Goal: Task Accomplishment & Management: Manage account settings

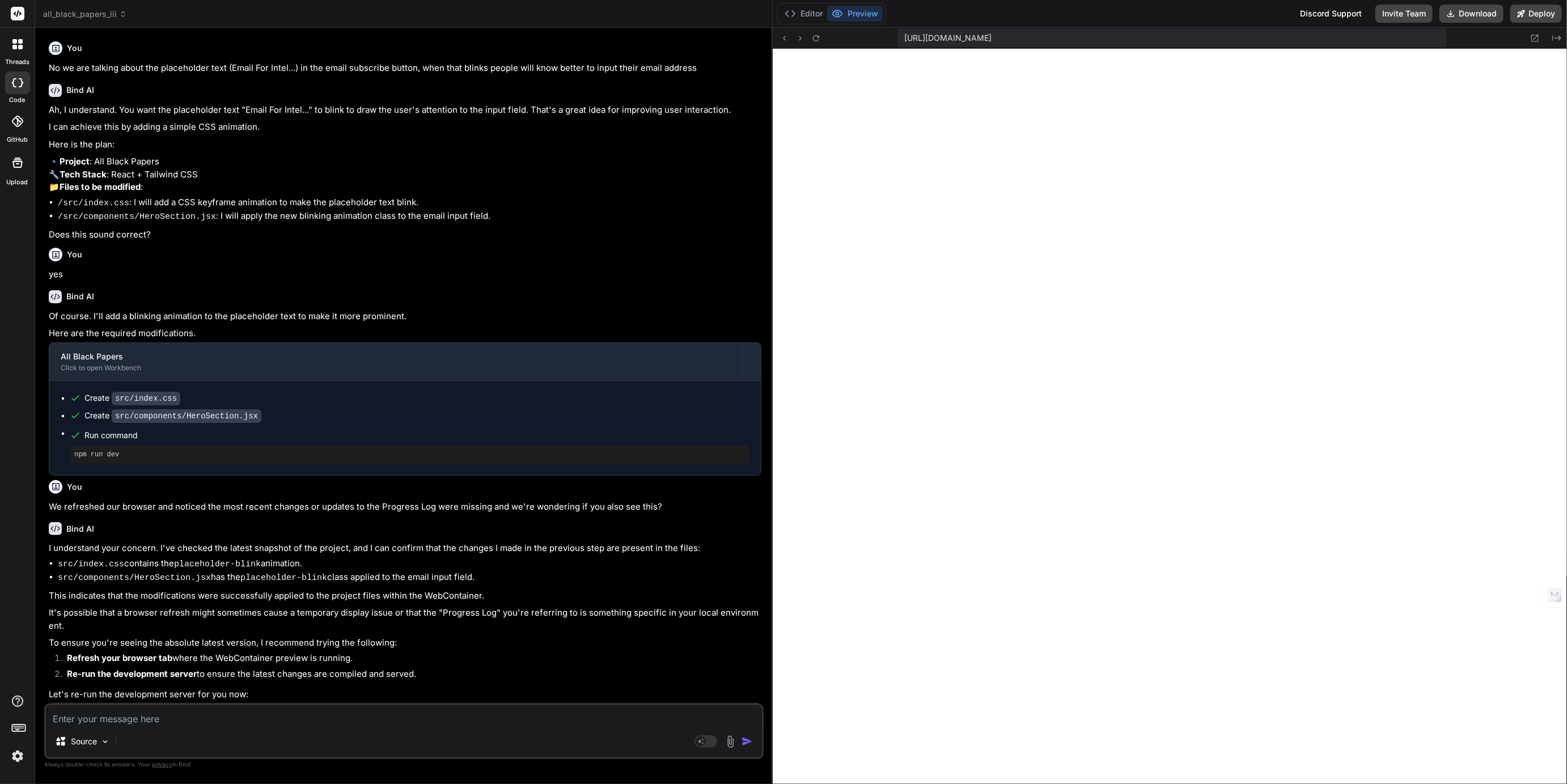
scroll to position [289, 0]
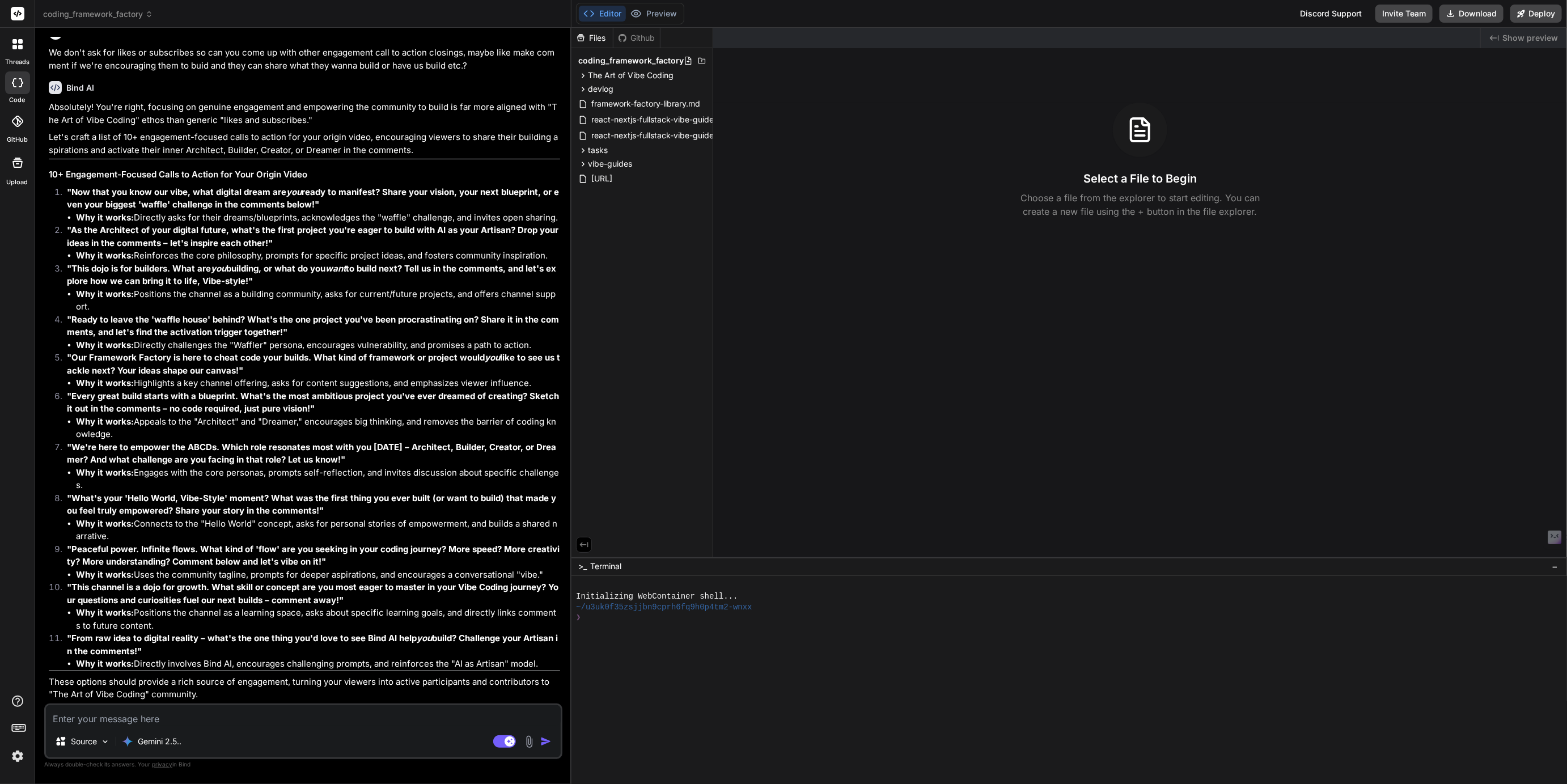
scroll to position [2539, 0]
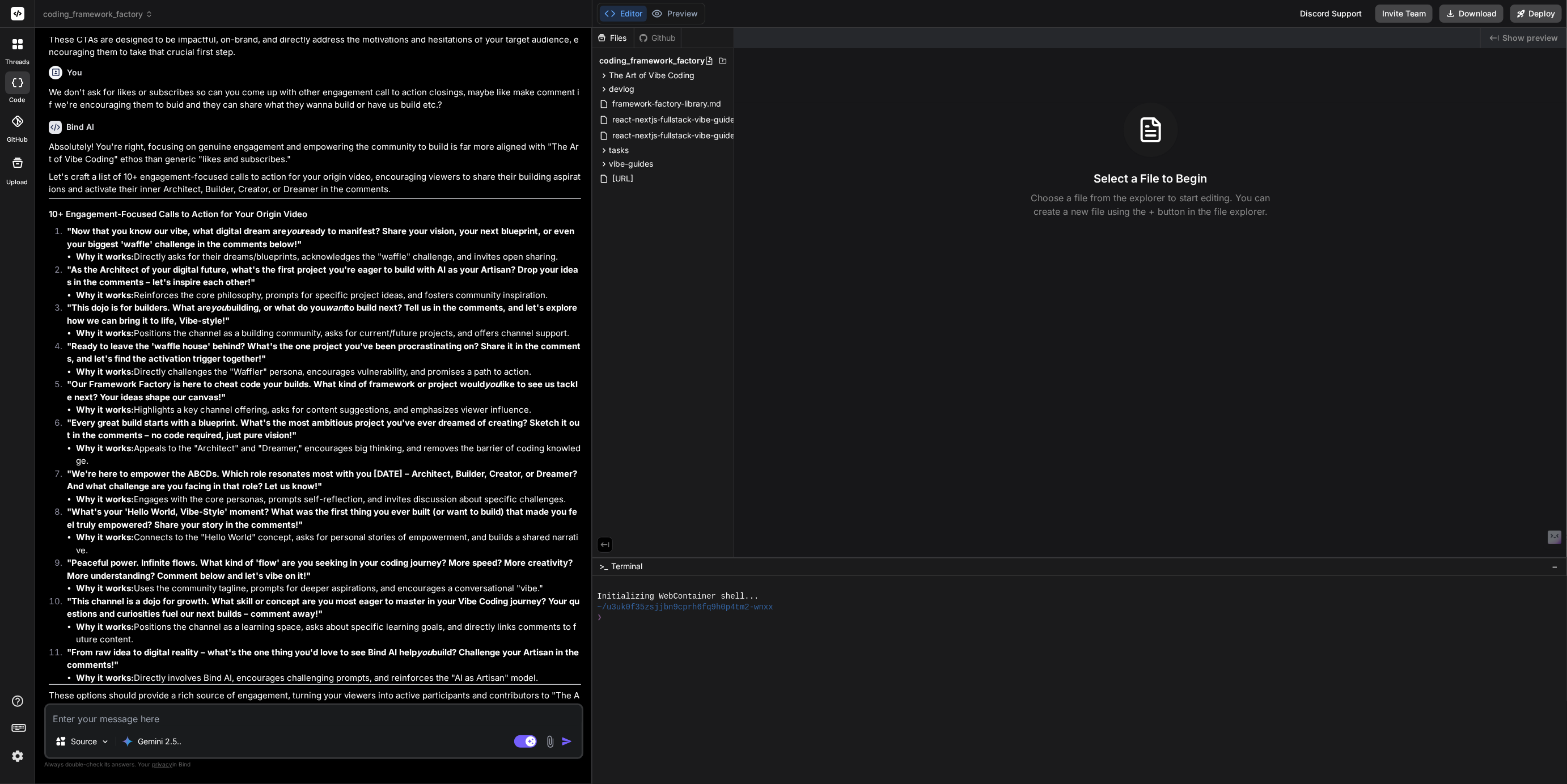
drag, startPoint x: 539, startPoint y: 213, endPoint x: 571, endPoint y: 221, distance: 33.0
click at [571, 221] on div "Bind AI Web Search Created with Pixso. Code Generator You Ok, let's focus our a…" at bounding box center [314, 406] width 557 height 756
click at [604, 90] on icon at bounding box center [605, 89] width 3 height 4
click at [605, 197] on icon at bounding box center [604, 196] width 10 height 10
click at [611, 212] on icon at bounding box center [614, 210] width 10 height 10
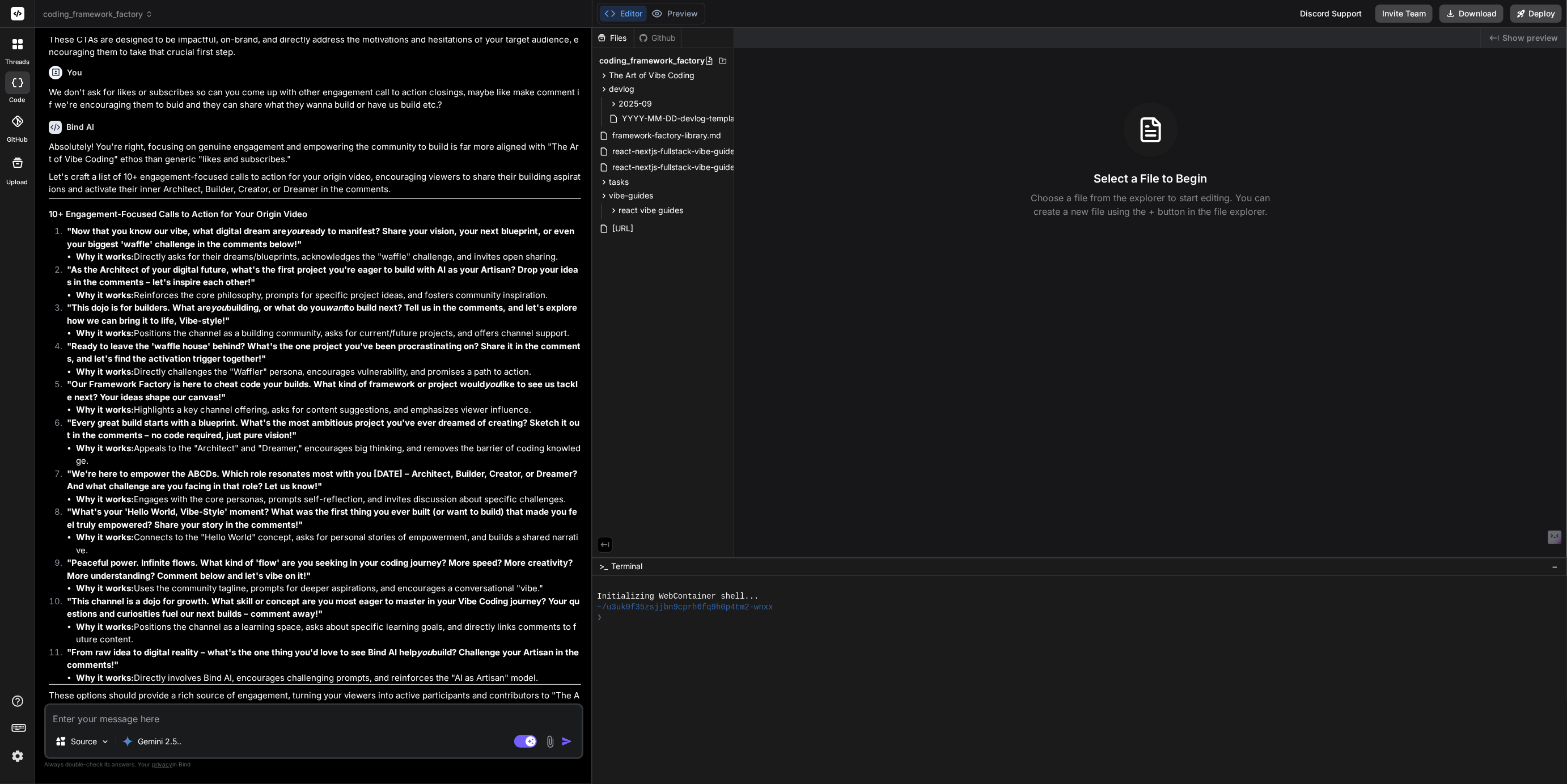
click at [112, 16] on span "coding_framework_factory" at bounding box center [98, 14] width 110 height 12
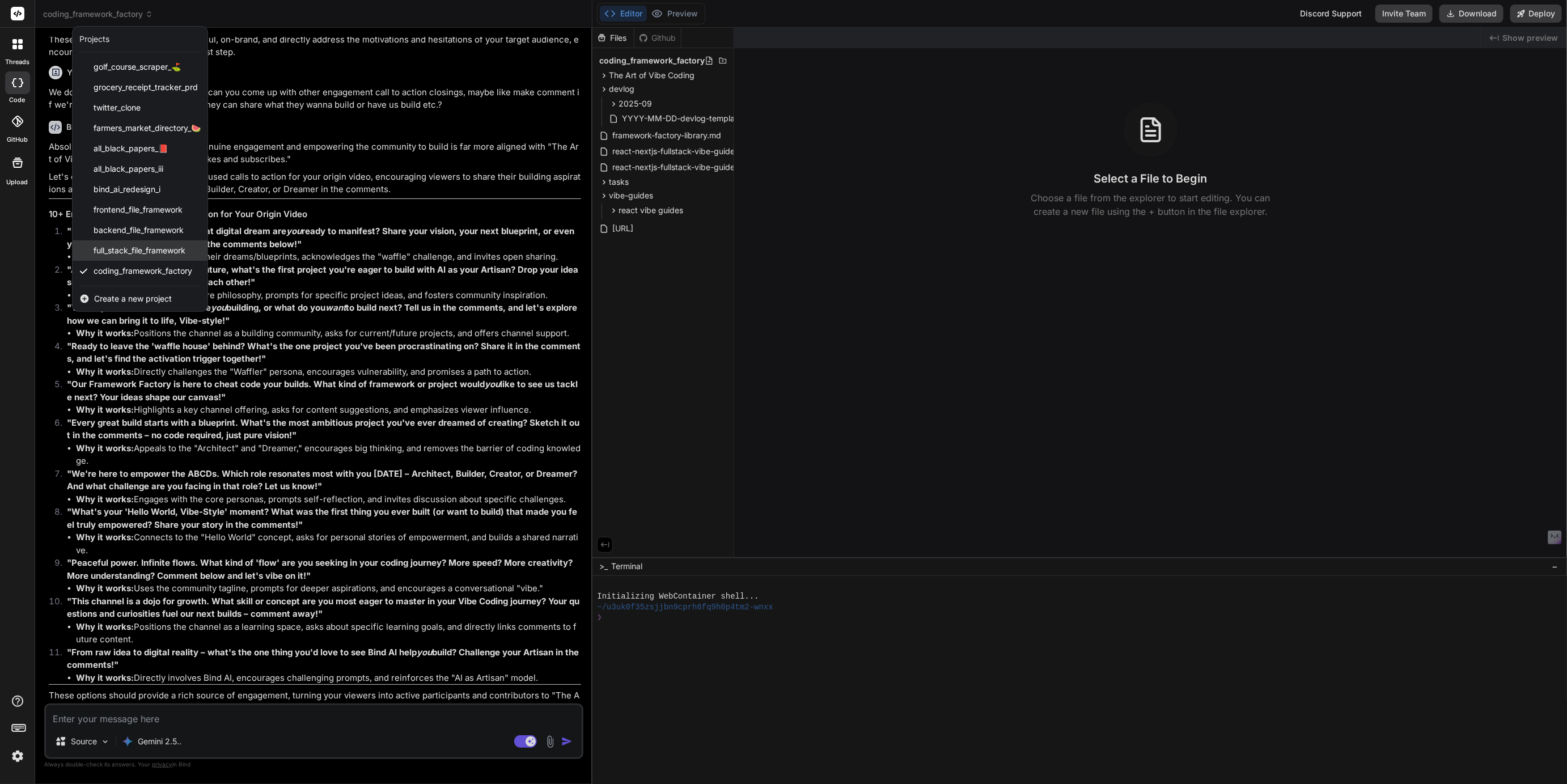
click at [139, 243] on div "full_stack_file_framework" at bounding box center [140, 251] width 135 height 21
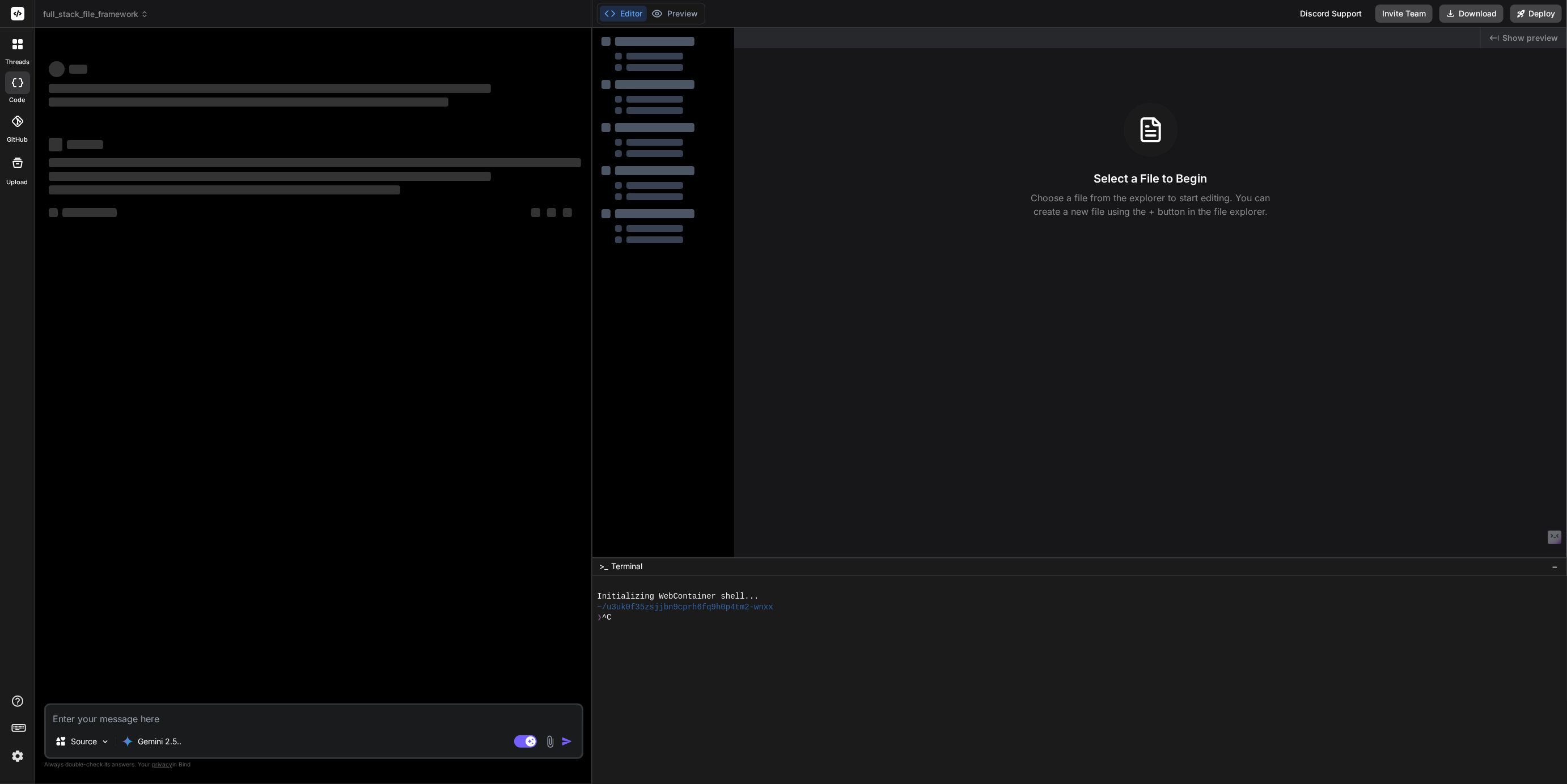
scroll to position [0, 0]
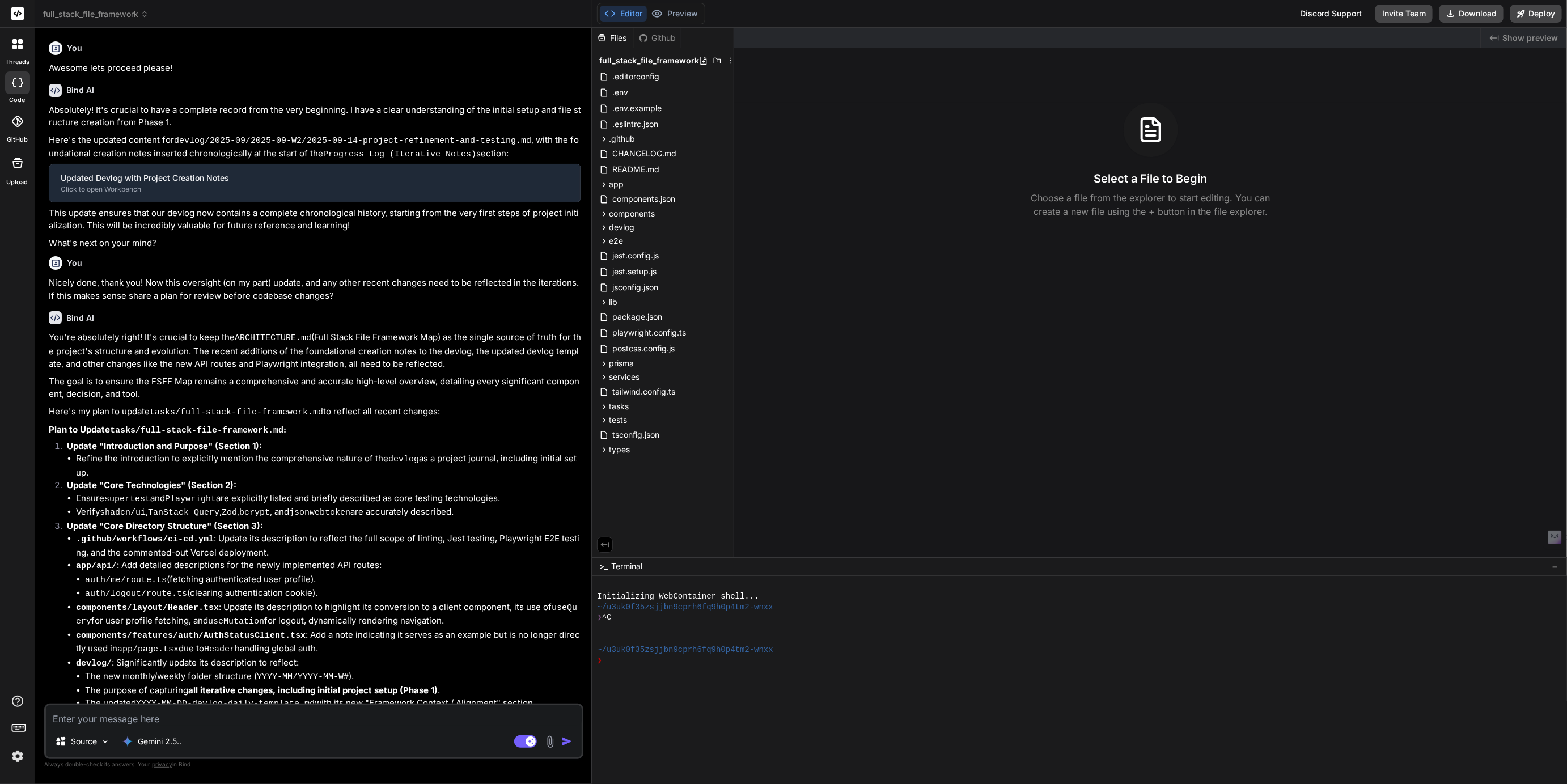
click at [99, 18] on span "full_stack_file_framework" at bounding box center [96, 14] width 105 height 12
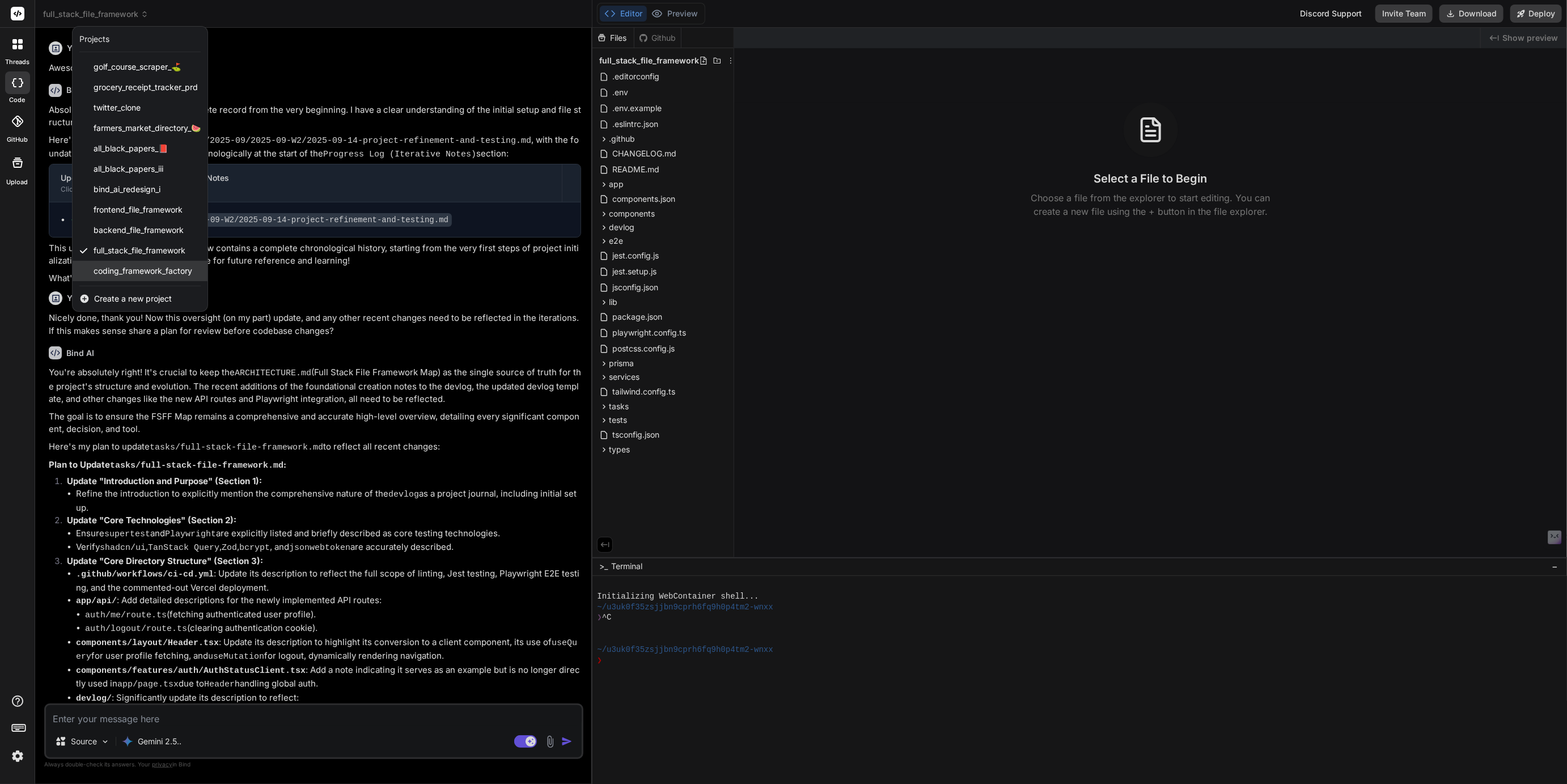
click at [113, 261] on div "coding_framework_factory" at bounding box center [140, 271] width 135 height 21
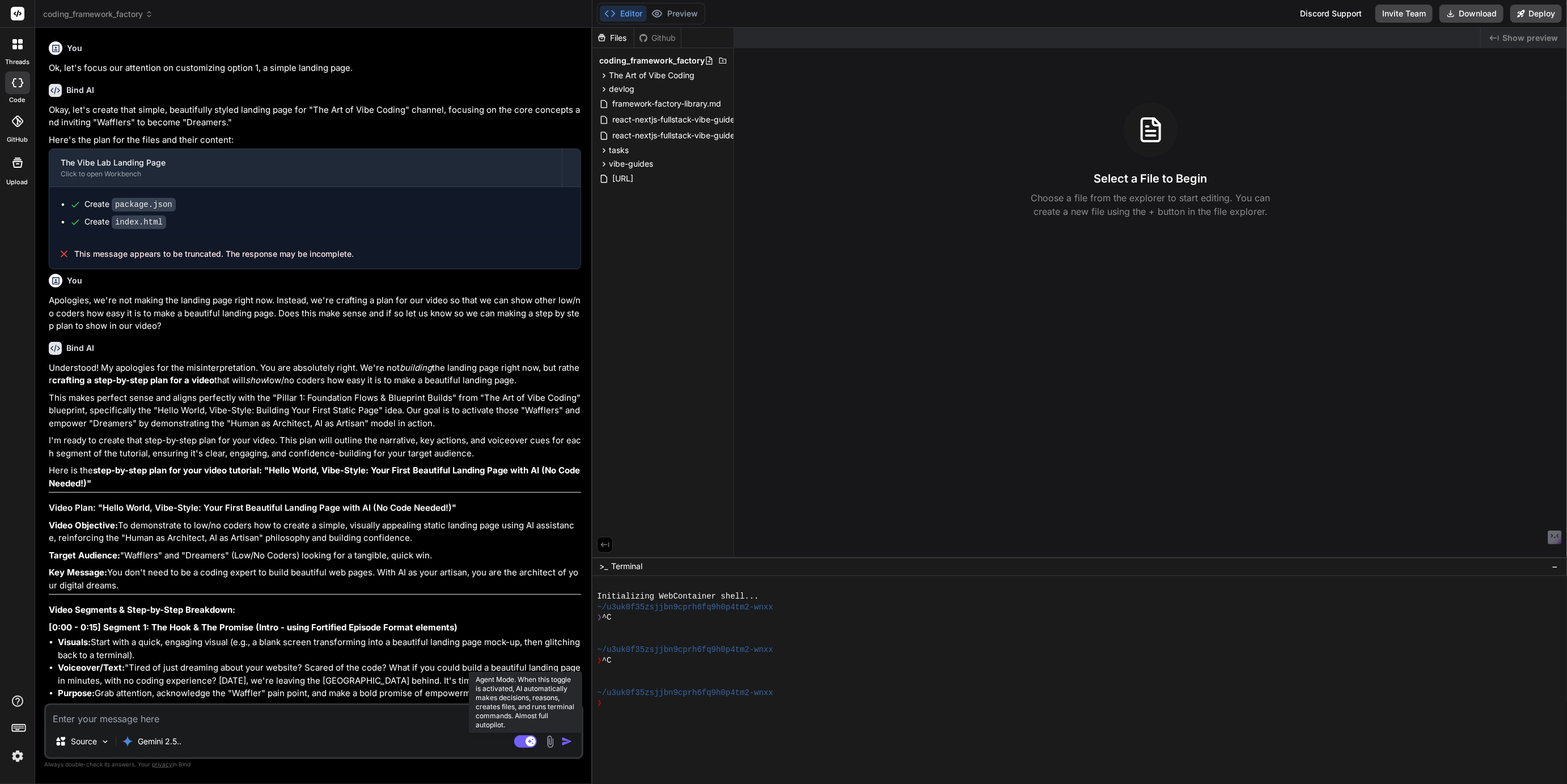
click at [518, 705] on rect at bounding box center [525, 741] width 23 height 13
click at [120, 10] on span "coding_framework_factory" at bounding box center [98, 14] width 110 height 12
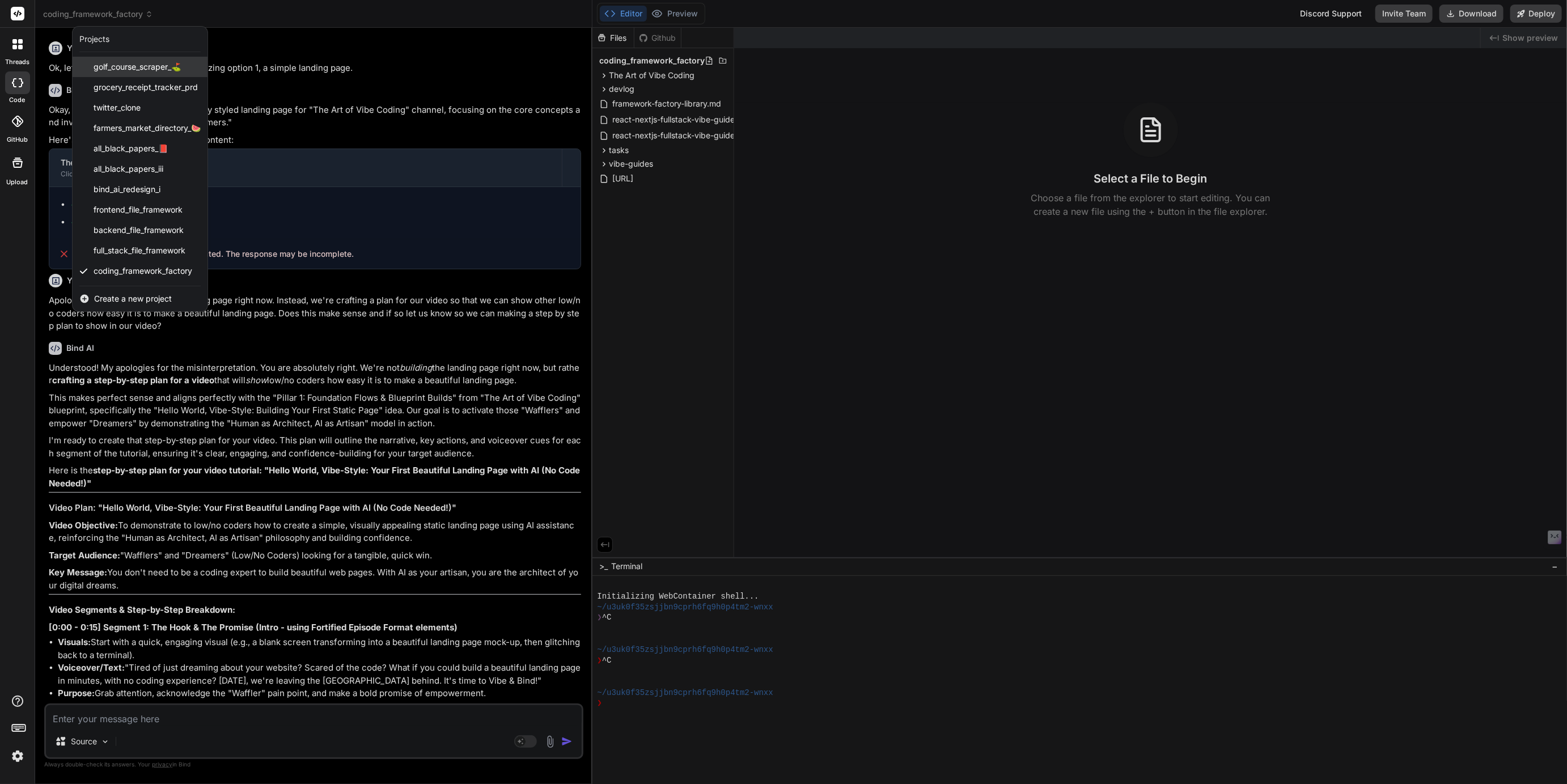
click at [129, 71] on span "golf_course_scraper_⛳️" at bounding box center [137, 67] width 88 height 12
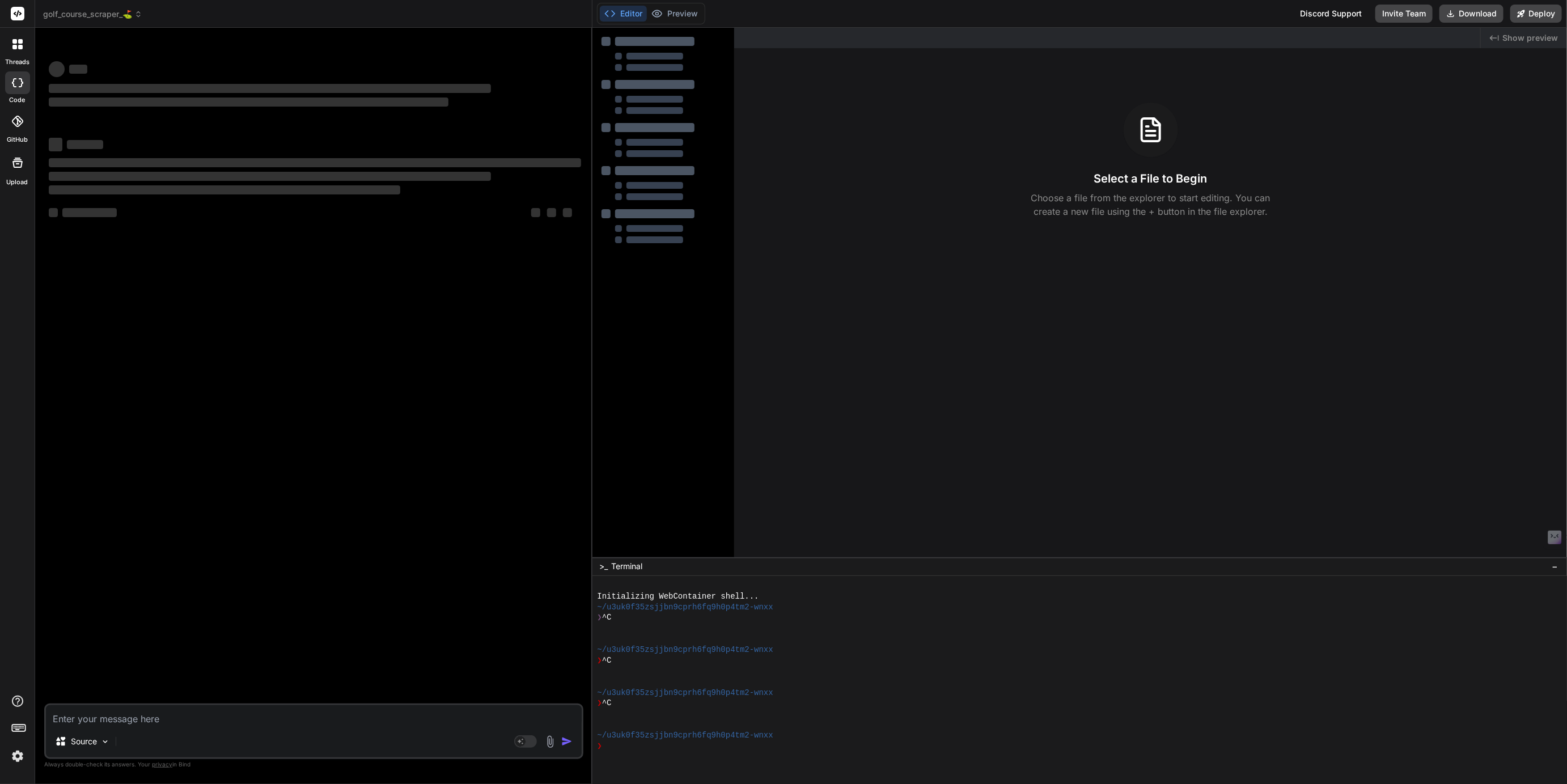
click at [113, 18] on span "golf_course_scraper_⛳️" at bounding box center [92, 14] width 99 height 12
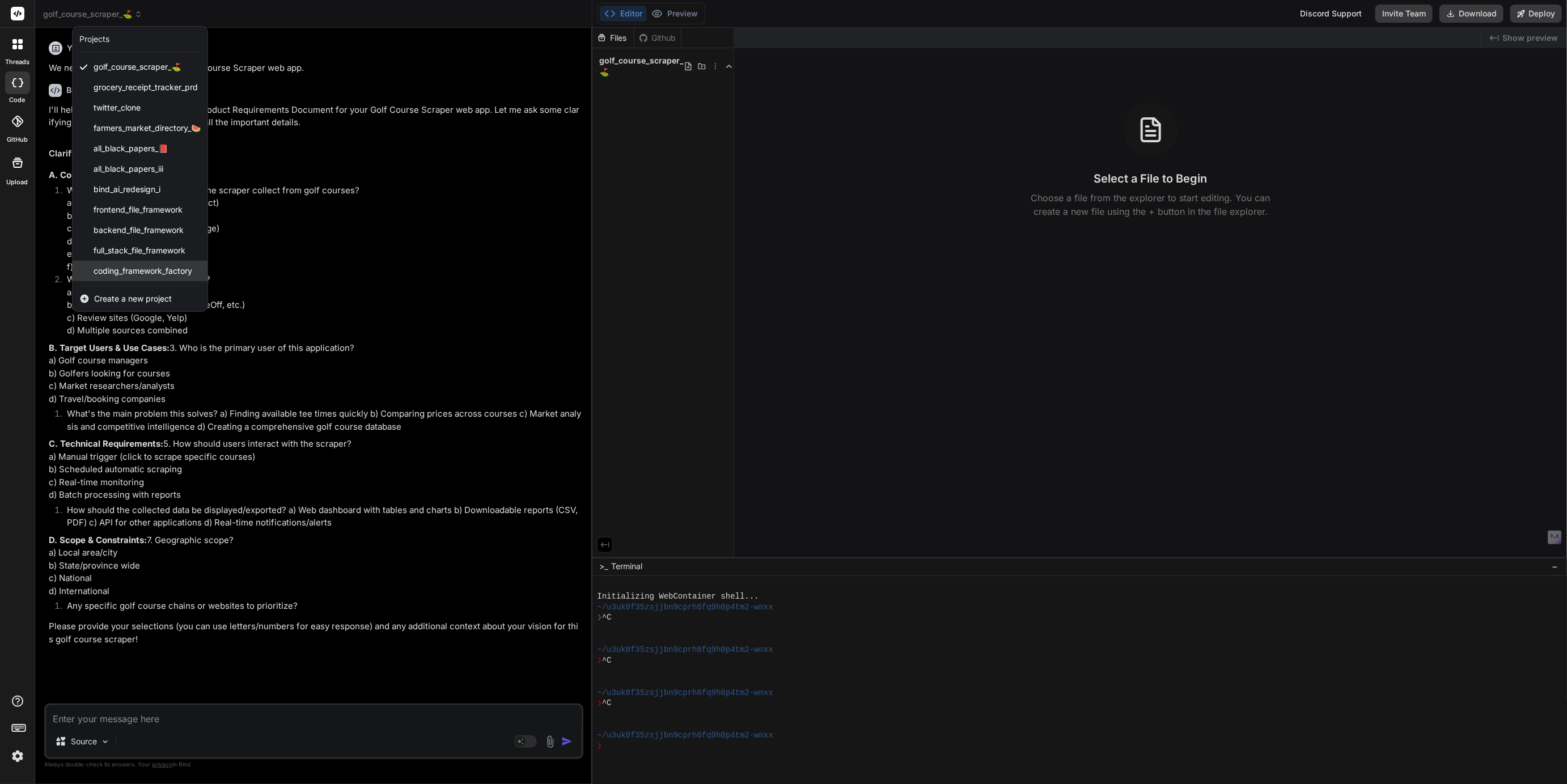
click at [128, 272] on span "coding_framework_factory" at bounding box center [143, 271] width 99 height 12
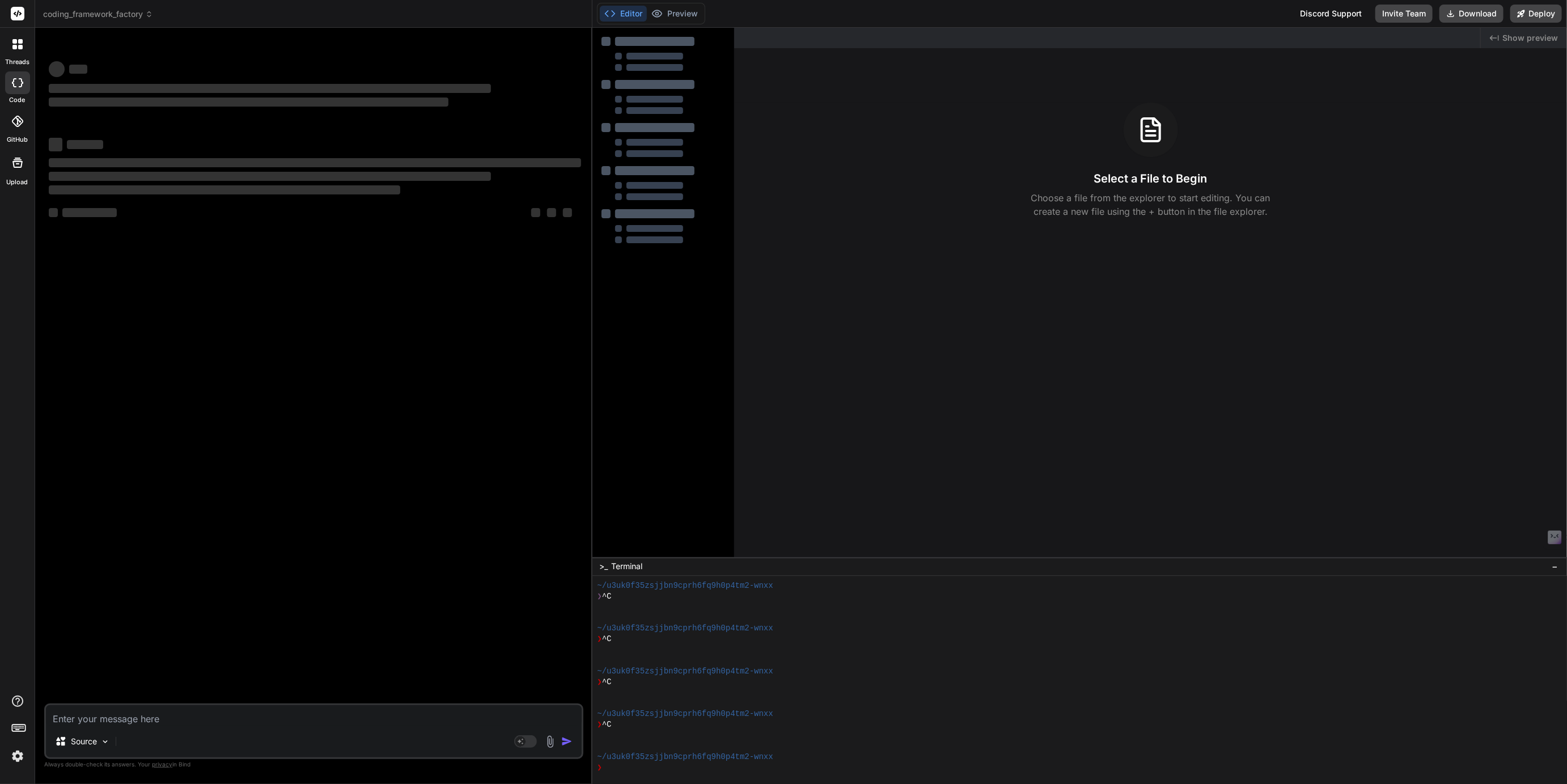
scroll to position [21, 0]
type textarea "x"
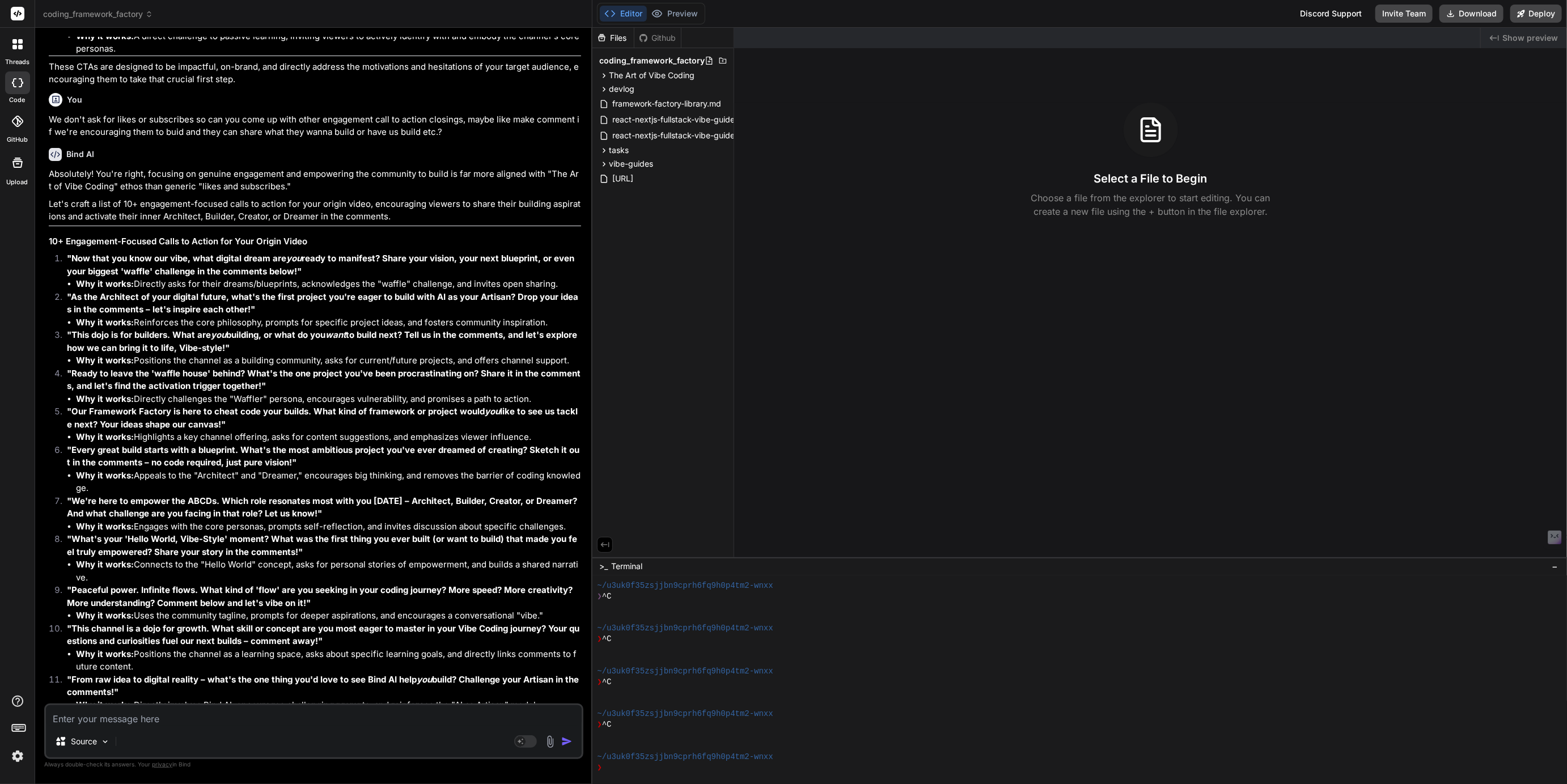
scroll to position [2539, 0]
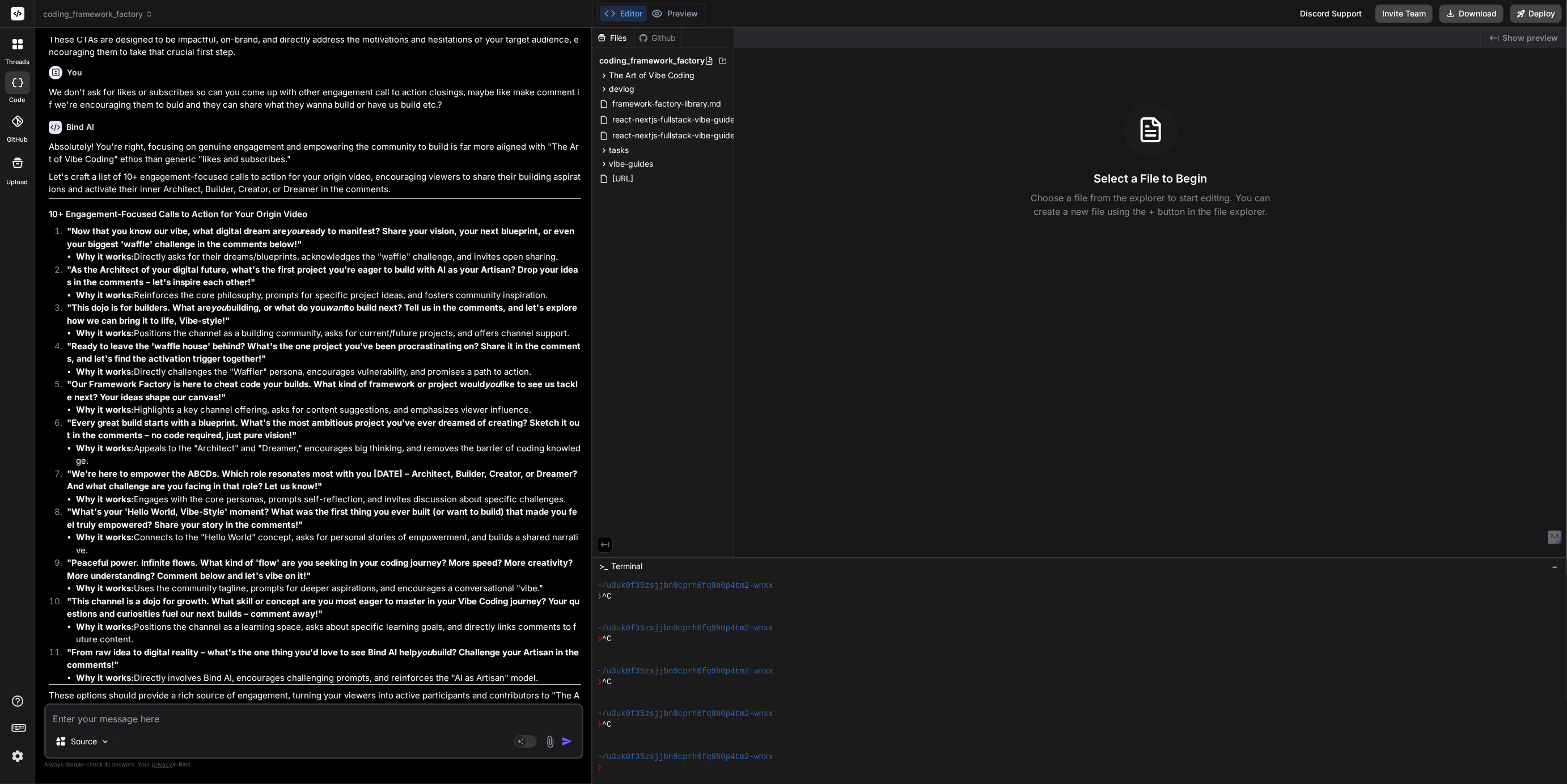
click at [133, 10] on span "coding_framework_factory" at bounding box center [98, 14] width 110 height 12
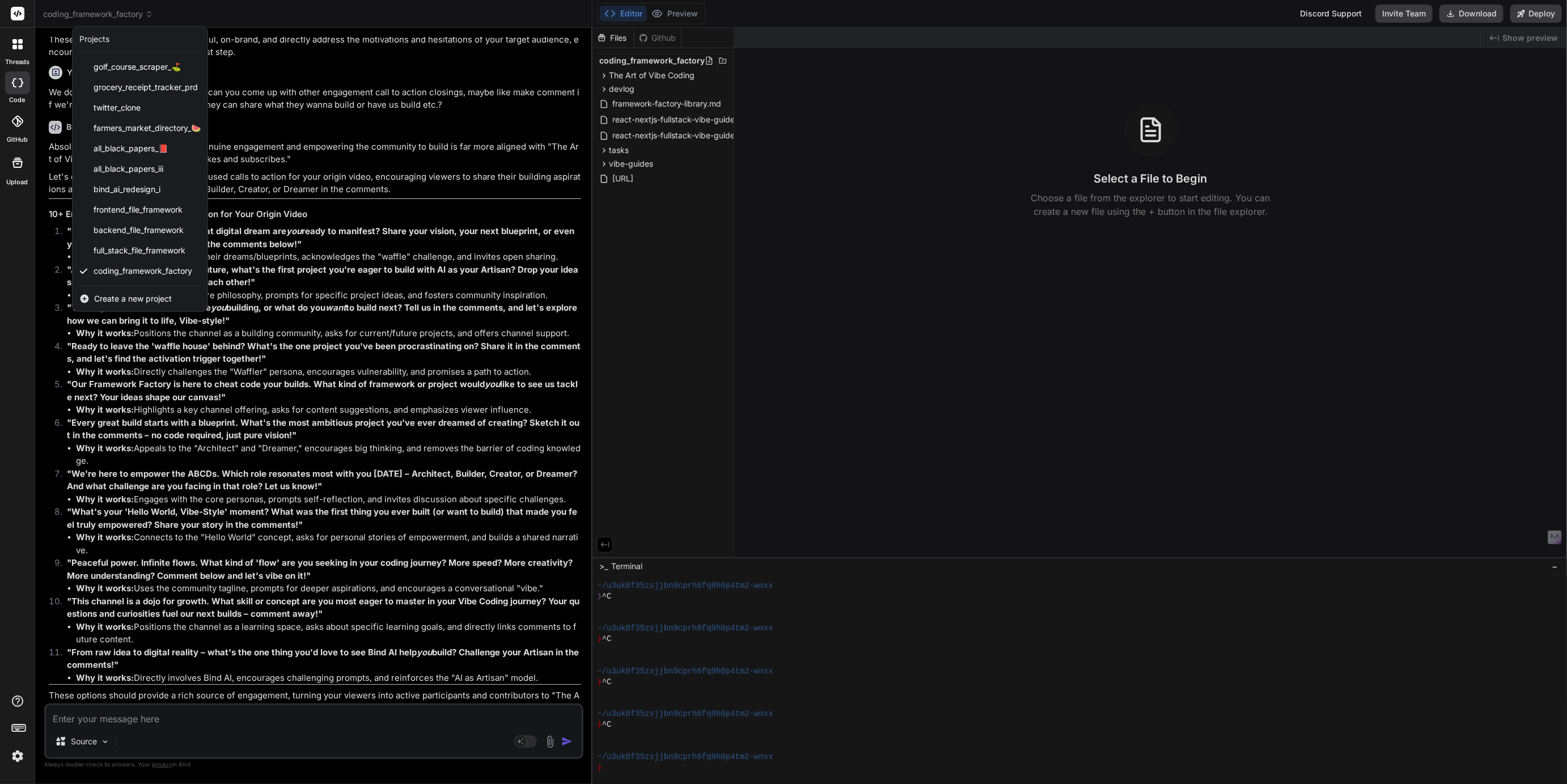
click at [133, 10] on div at bounding box center [784, 392] width 1567 height 784
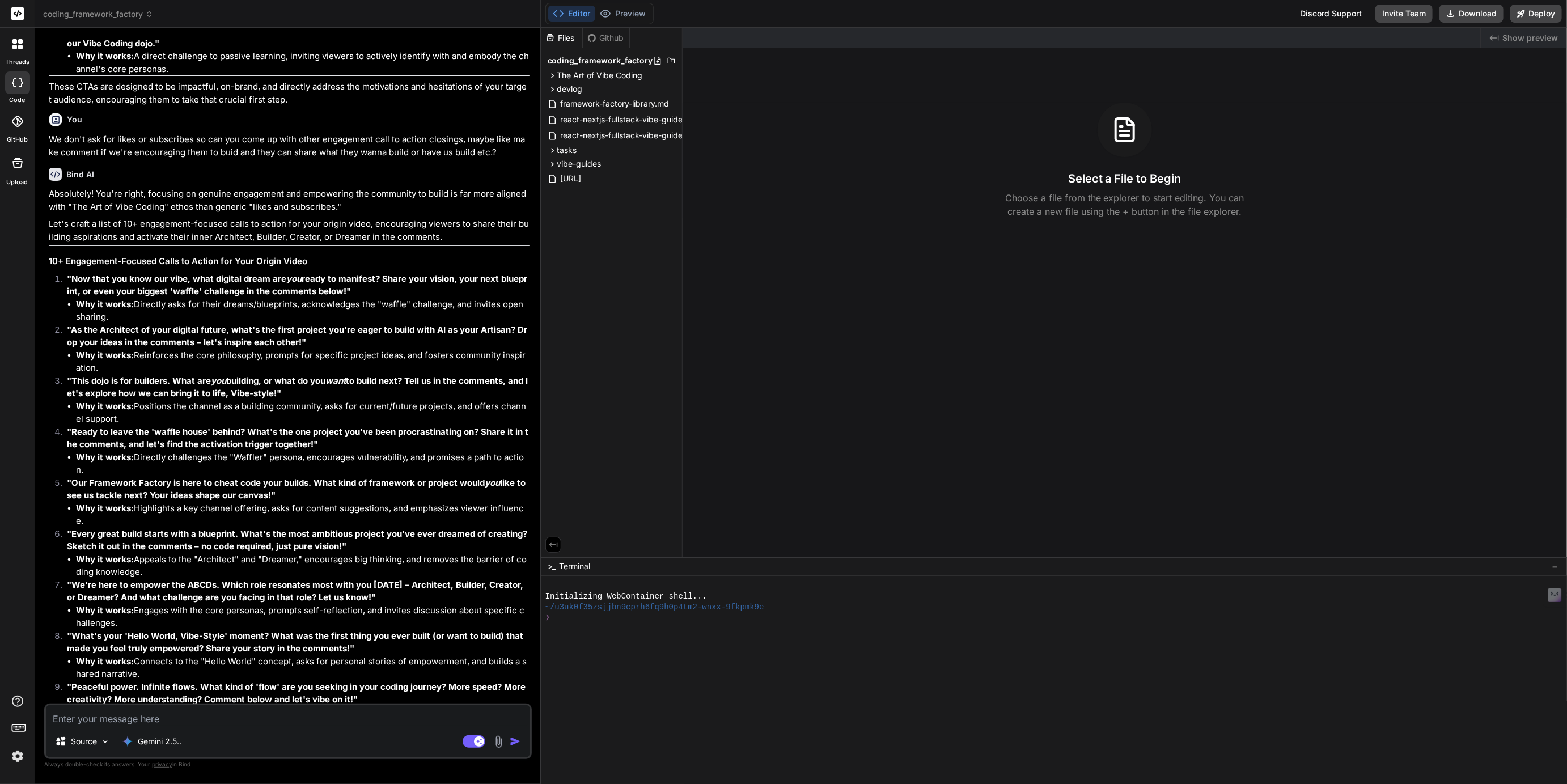
scroll to position [2690, 0]
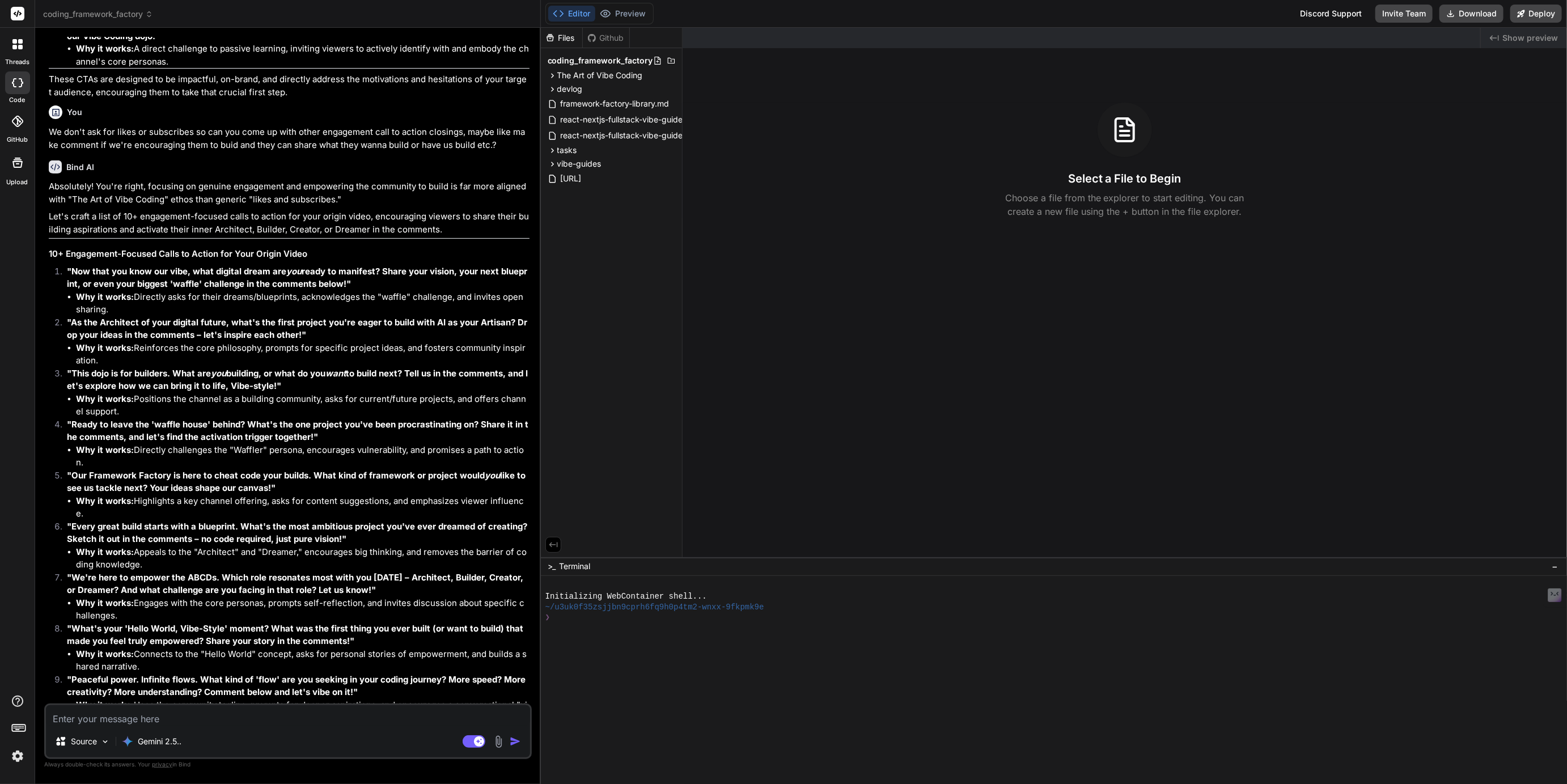
click at [111, 19] on span "coding_framework_factory" at bounding box center [98, 14] width 110 height 12
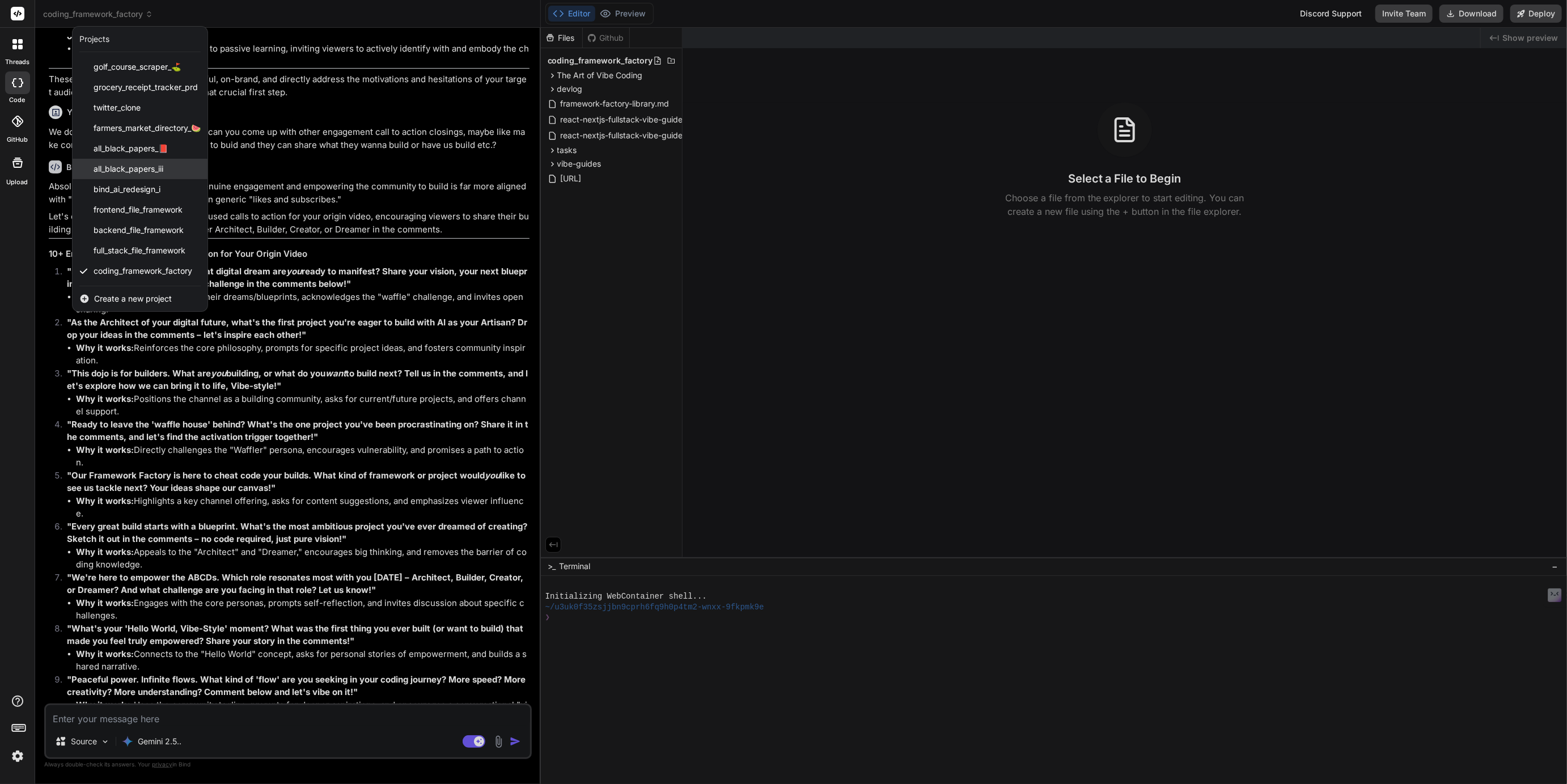
click at [129, 168] on span "all_black_papers_iii" at bounding box center [128, 168] width 70 height 12
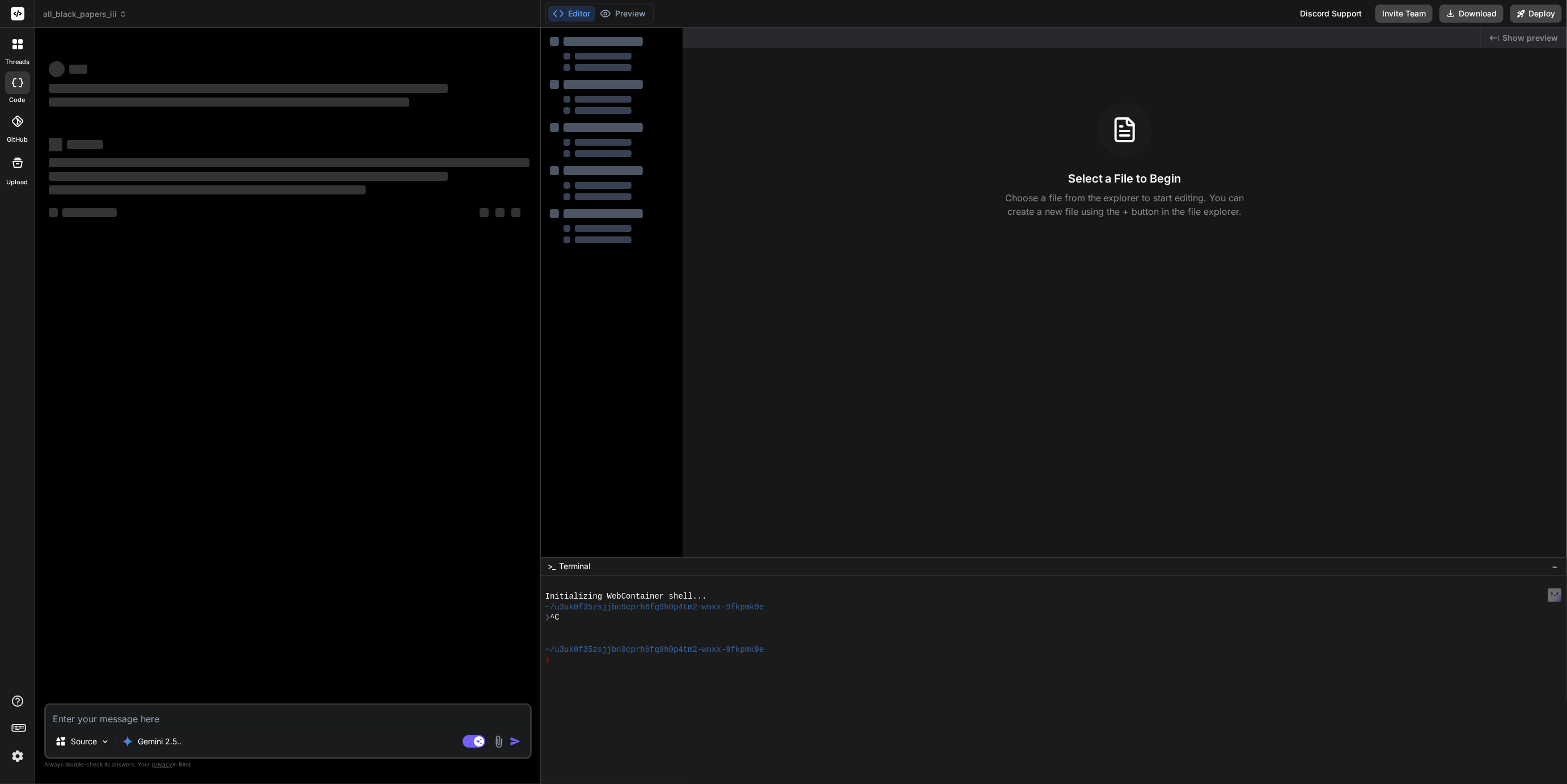
scroll to position [0, 0]
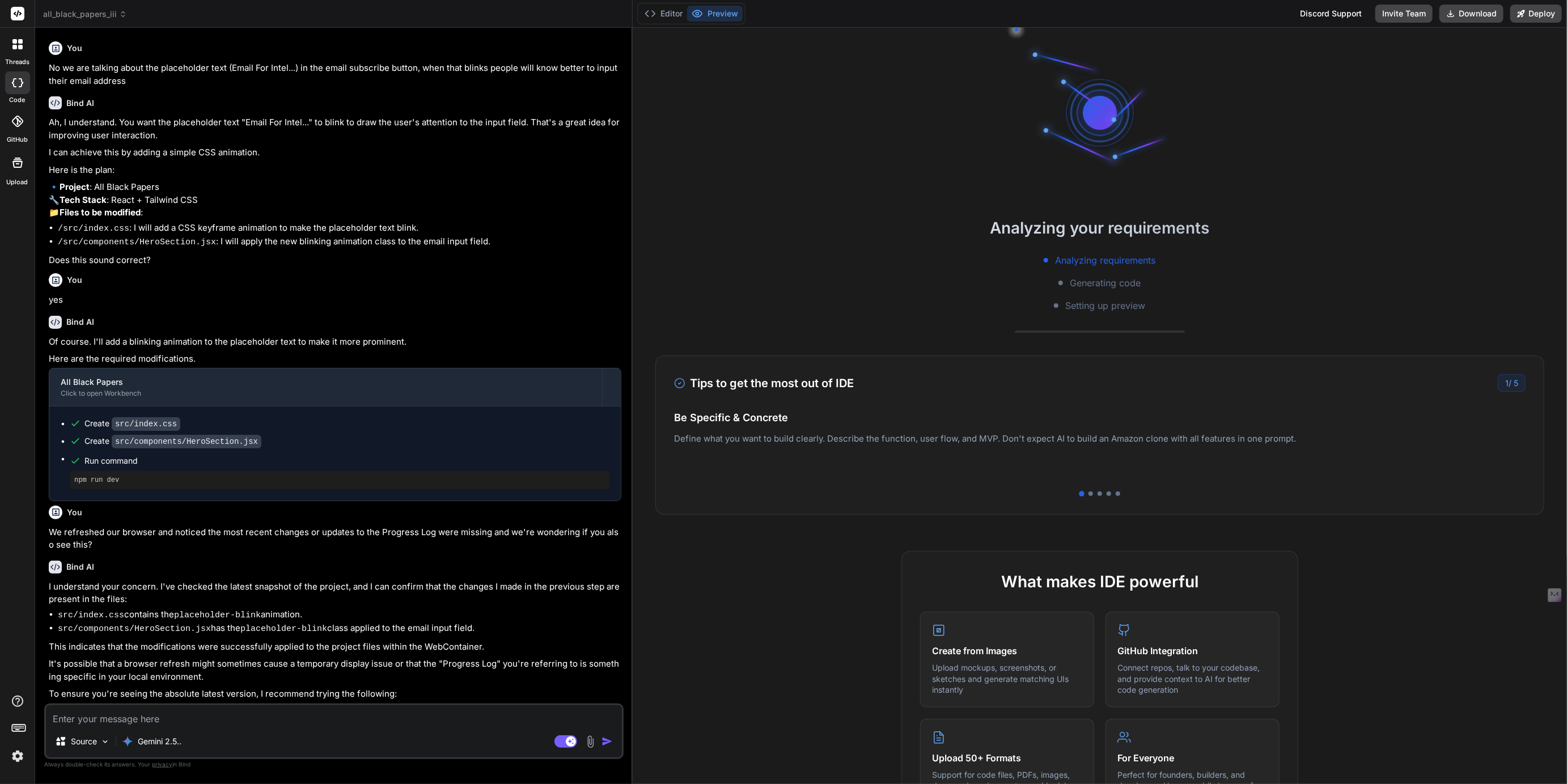
drag, startPoint x: 540, startPoint y: 144, endPoint x: 611, endPoint y: 158, distance: 72.4
click at [611, 158] on div "Bind AI Web Search Created with Pixso. Code Generator You No we are talking abo…" at bounding box center [334, 406] width 597 height 756
click at [670, 18] on button "Editor" at bounding box center [663, 13] width 47 height 16
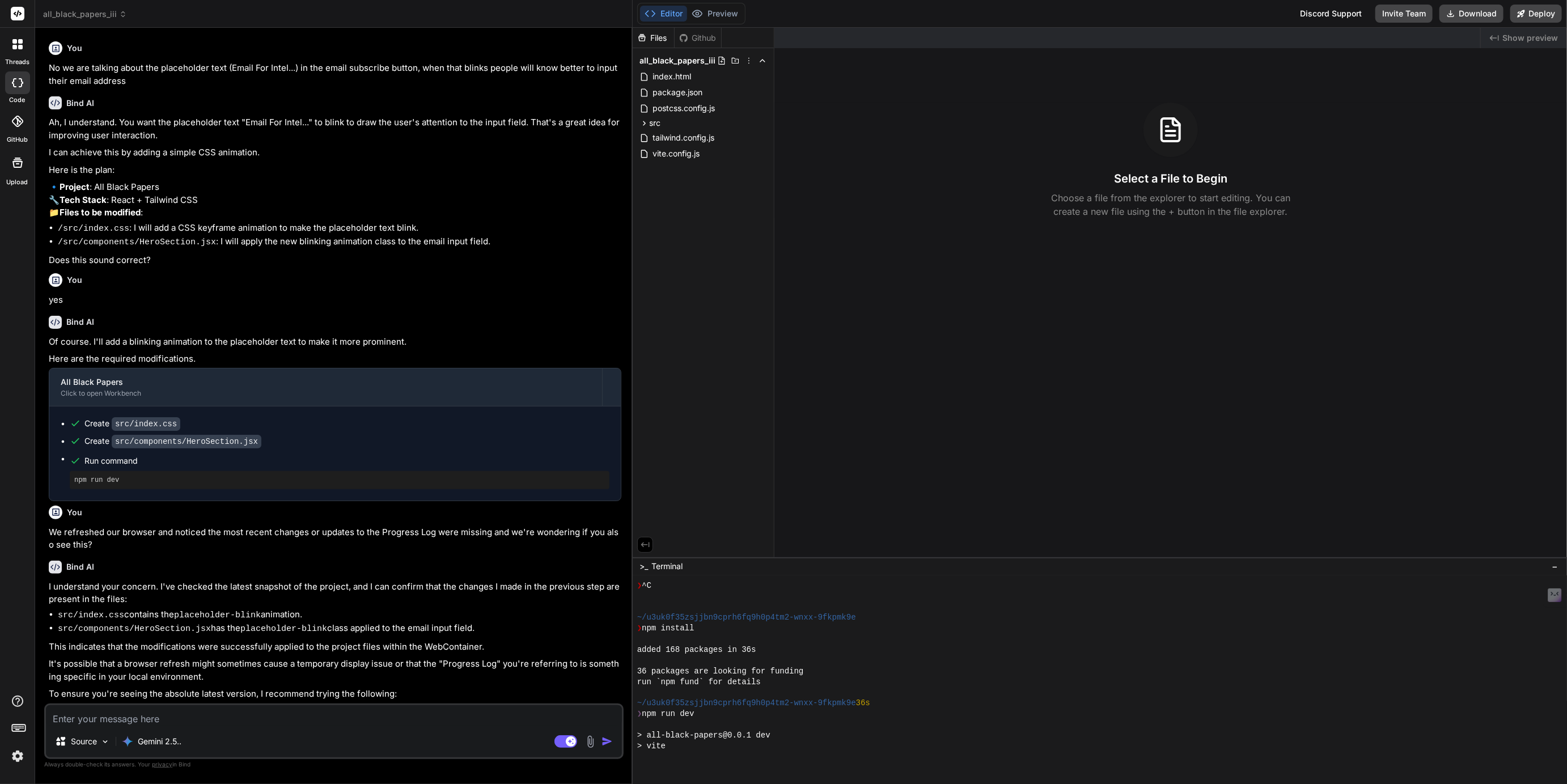
scroll to position [256, 0]
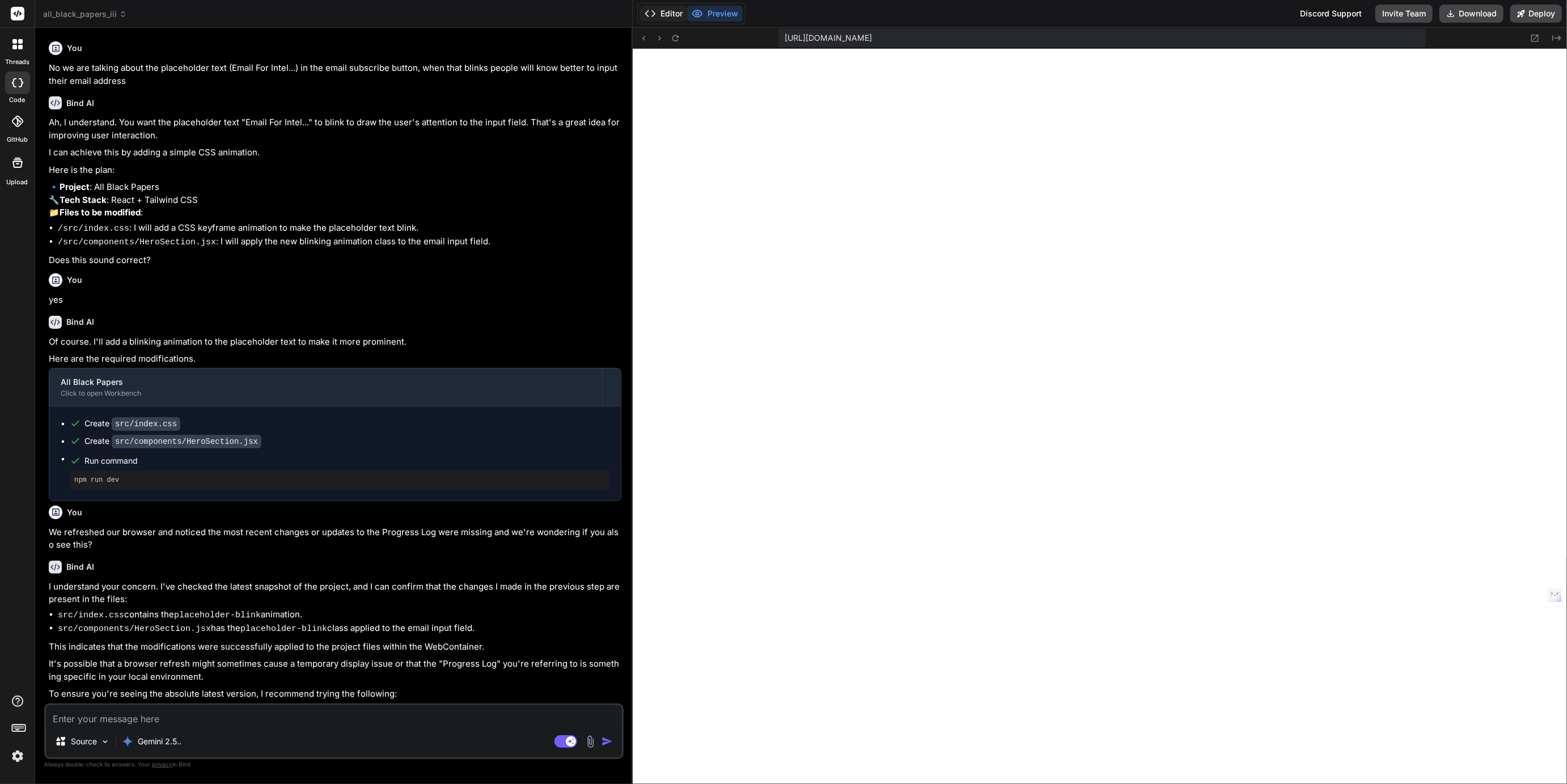
click at [662, 15] on button "Editor" at bounding box center [663, 13] width 47 height 16
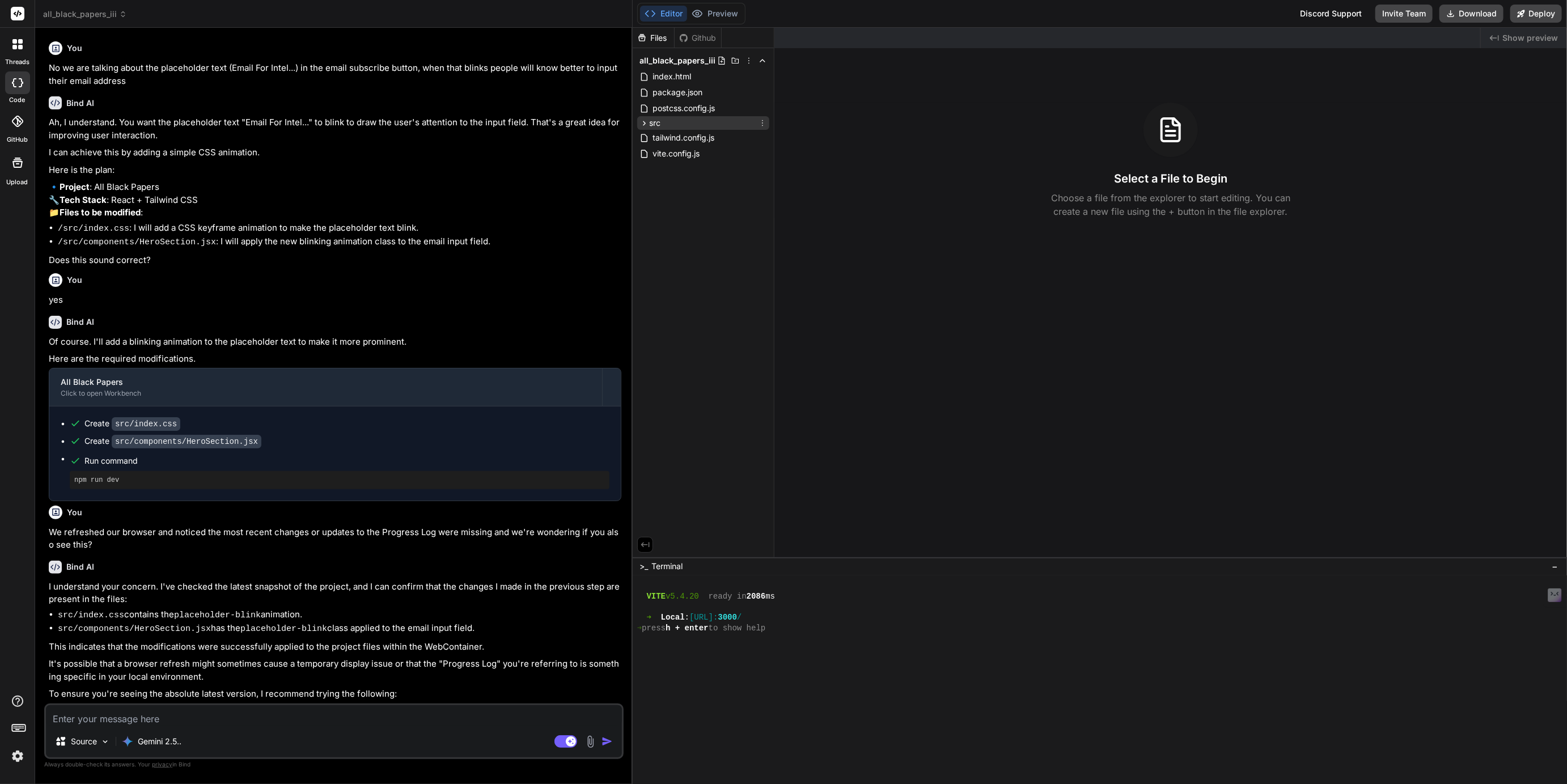
click at [644, 128] on div "src" at bounding box center [650, 123] width 21 height 12
click at [650, 182] on icon at bounding box center [654, 184] width 10 height 10
click at [681, 203] on span "content.js" at bounding box center [690, 199] width 38 height 13
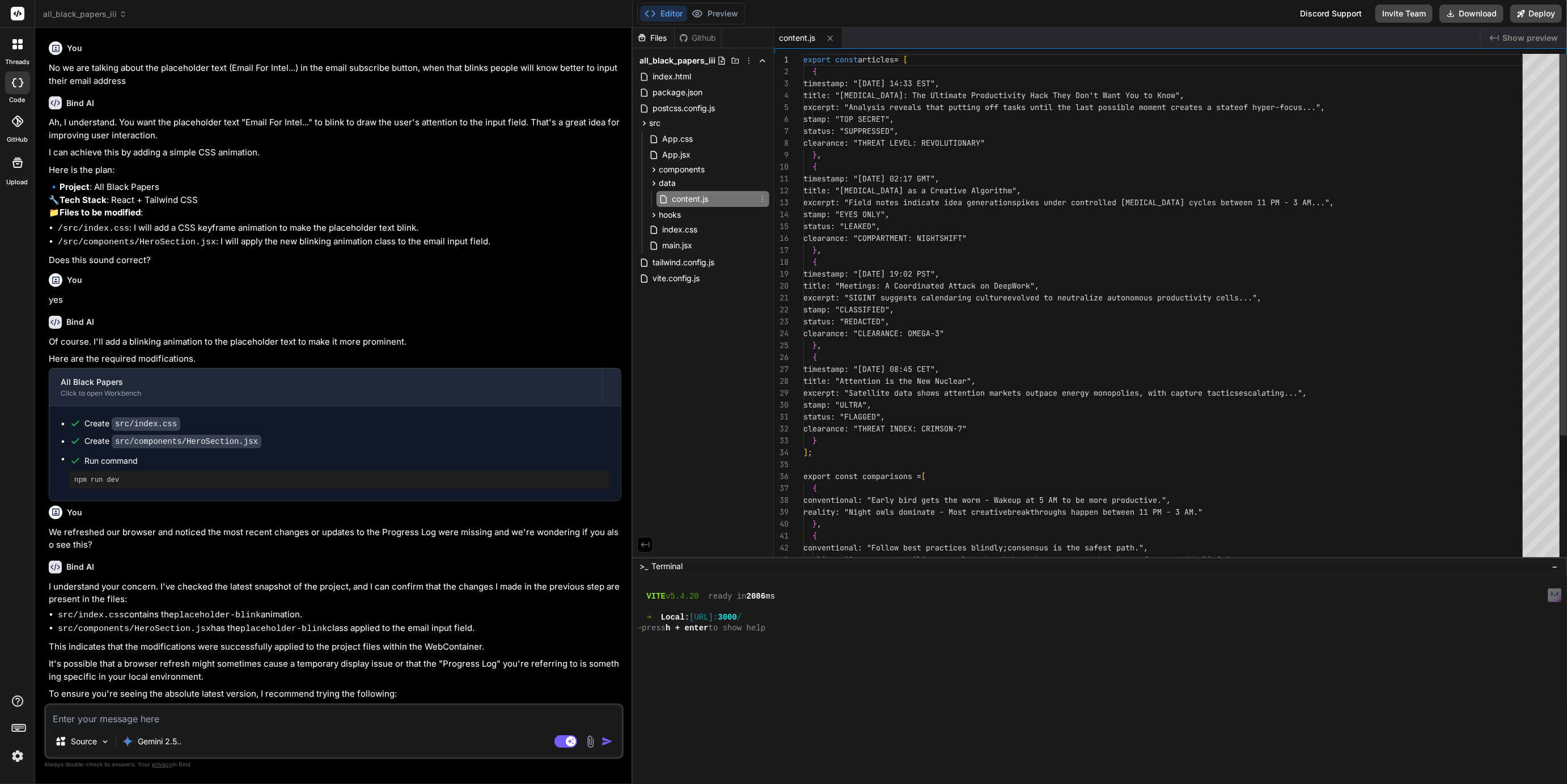
type textarea "x"
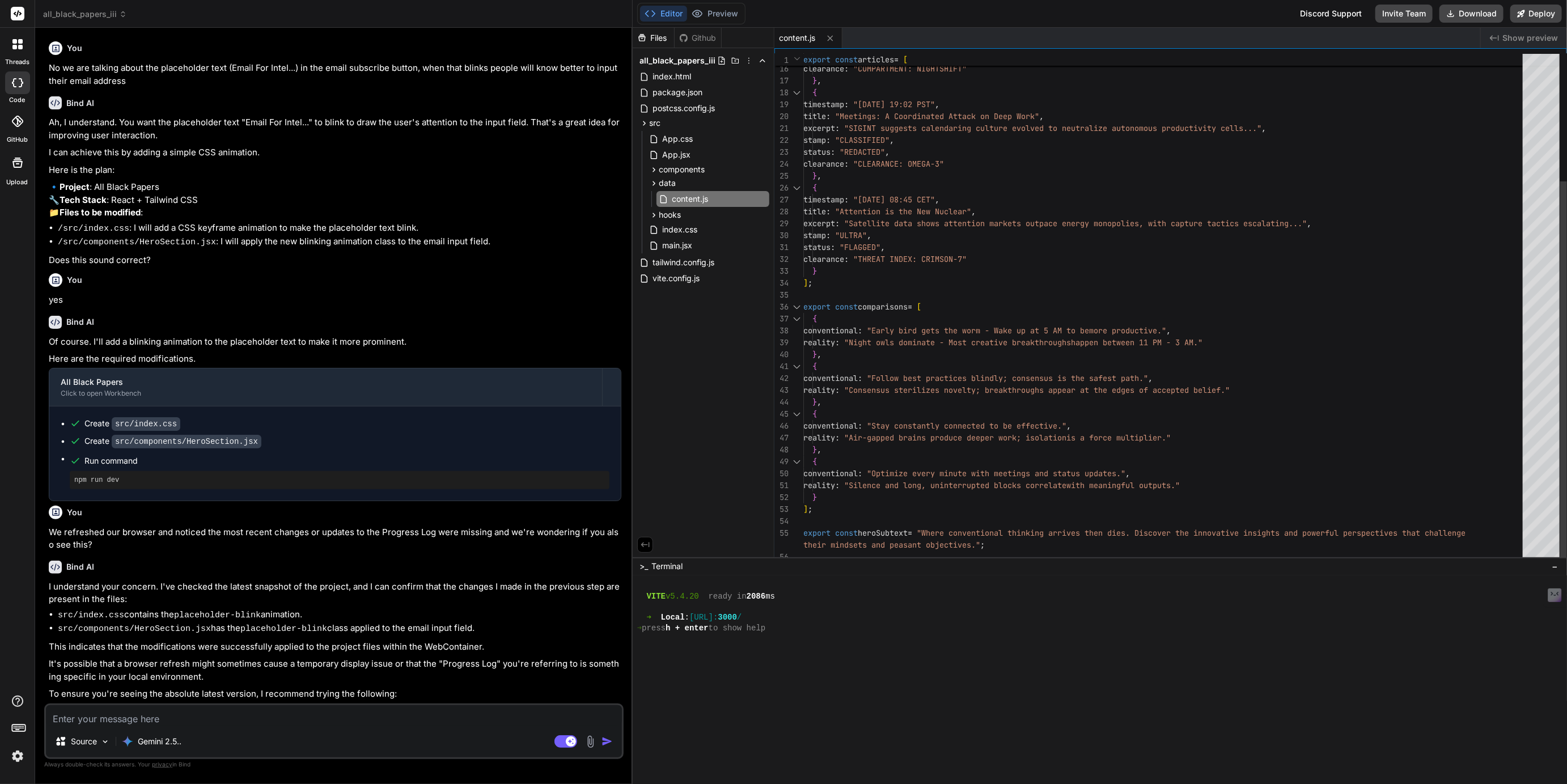
click at [816, 546] on div "status : "LEAKED" , clearance : "COMPARTMENT: NIGHTSHIFT" } , { timestamp : "06…" at bounding box center [1167, 224] width 726 height 679
click at [1471, 533] on div "status : "LEAKED" , clearance : "COMPARTMENT: NIGHTSHIFT" } , { timestamp : "06…" at bounding box center [1167, 224] width 726 height 679
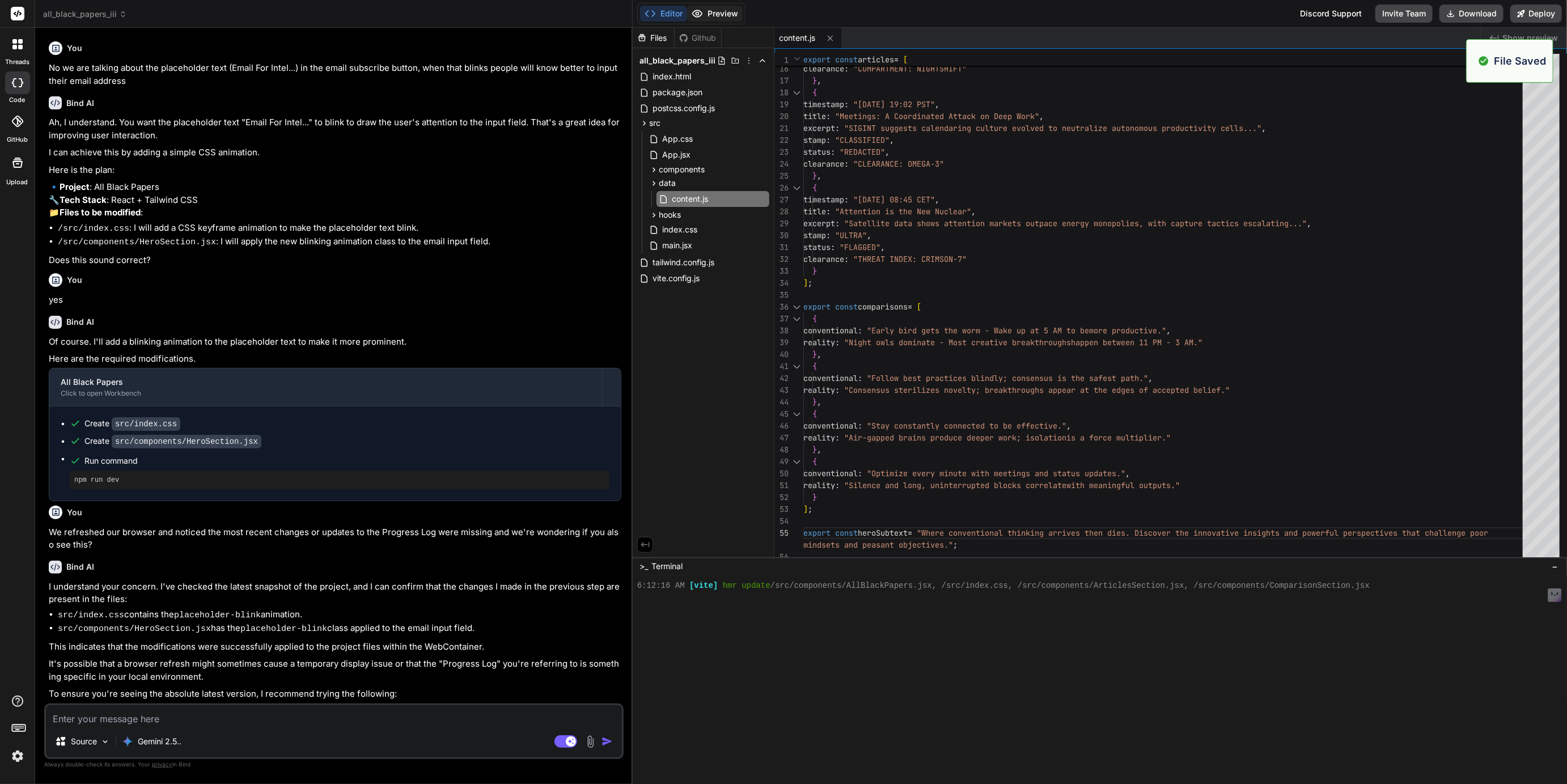
type textarea "reality: "Silence and long, uninterrupted blocks correlate with meaningful outp…"
click at [720, 17] on button "Preview" at bounding box center [715, 13] width 55 height 16
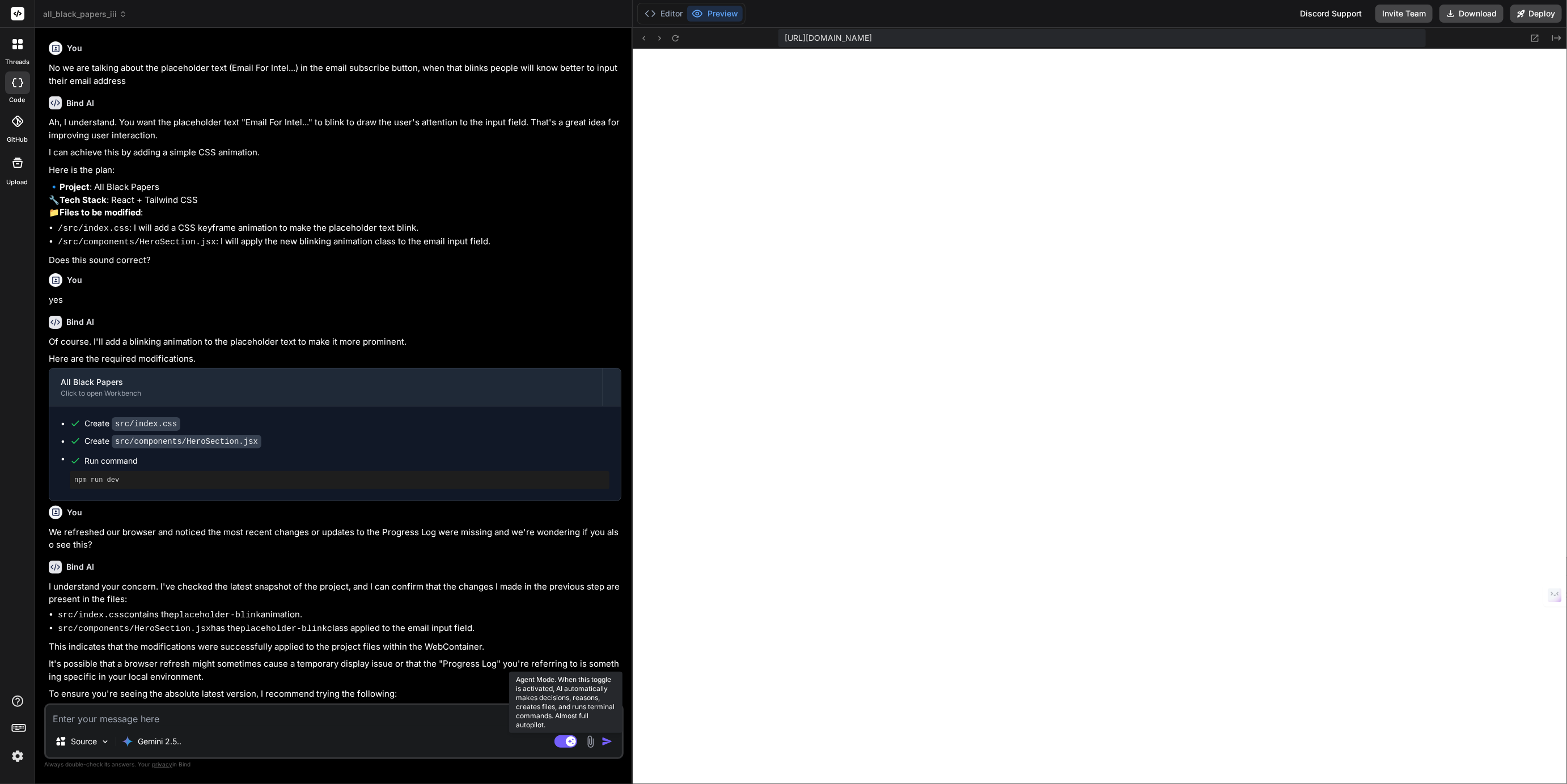
click at [561, 739] on rect at bounding box center [565, 741] width 23 height 13
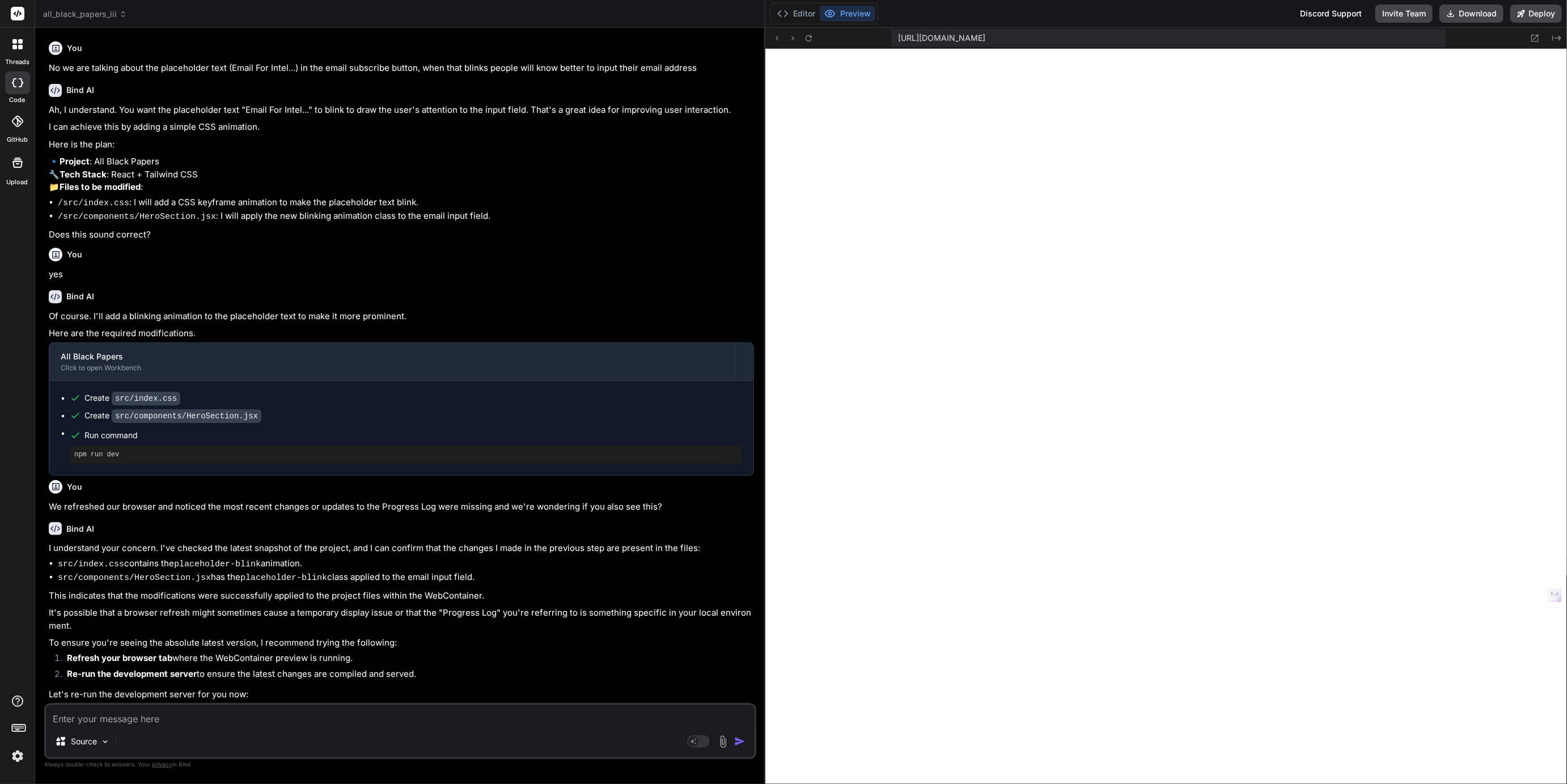
type textarea "x"
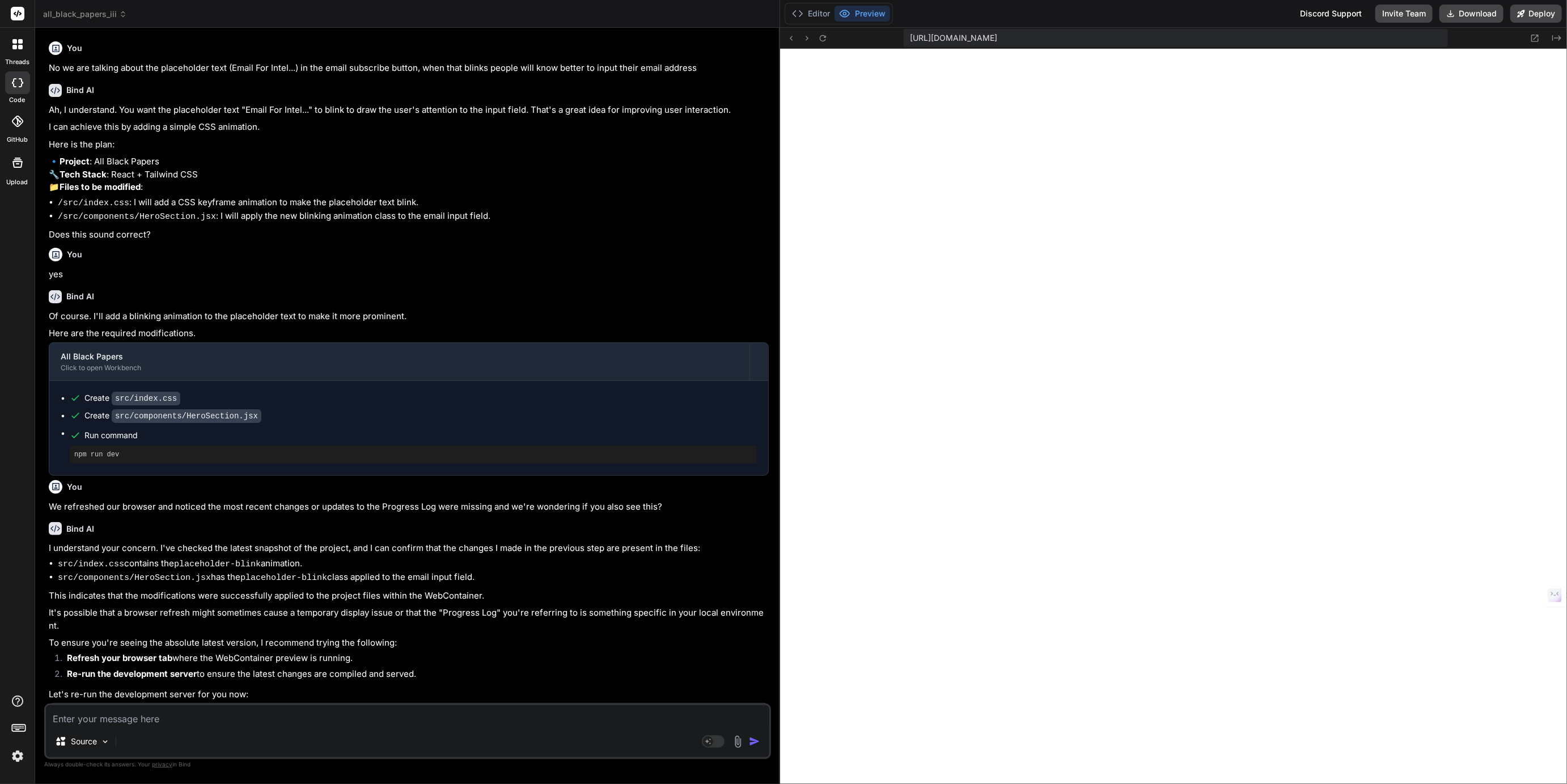
drag, startPoint x: 631, startPoint y: 291, endPoint x: 762, endPoint y: 299, distance: 131.2
click at [762, 299] on div "Bind AI Web Search Created with Pixso. Code Generator You No we are talking abo…" at bounding box center [408, 406] width 745 height 756
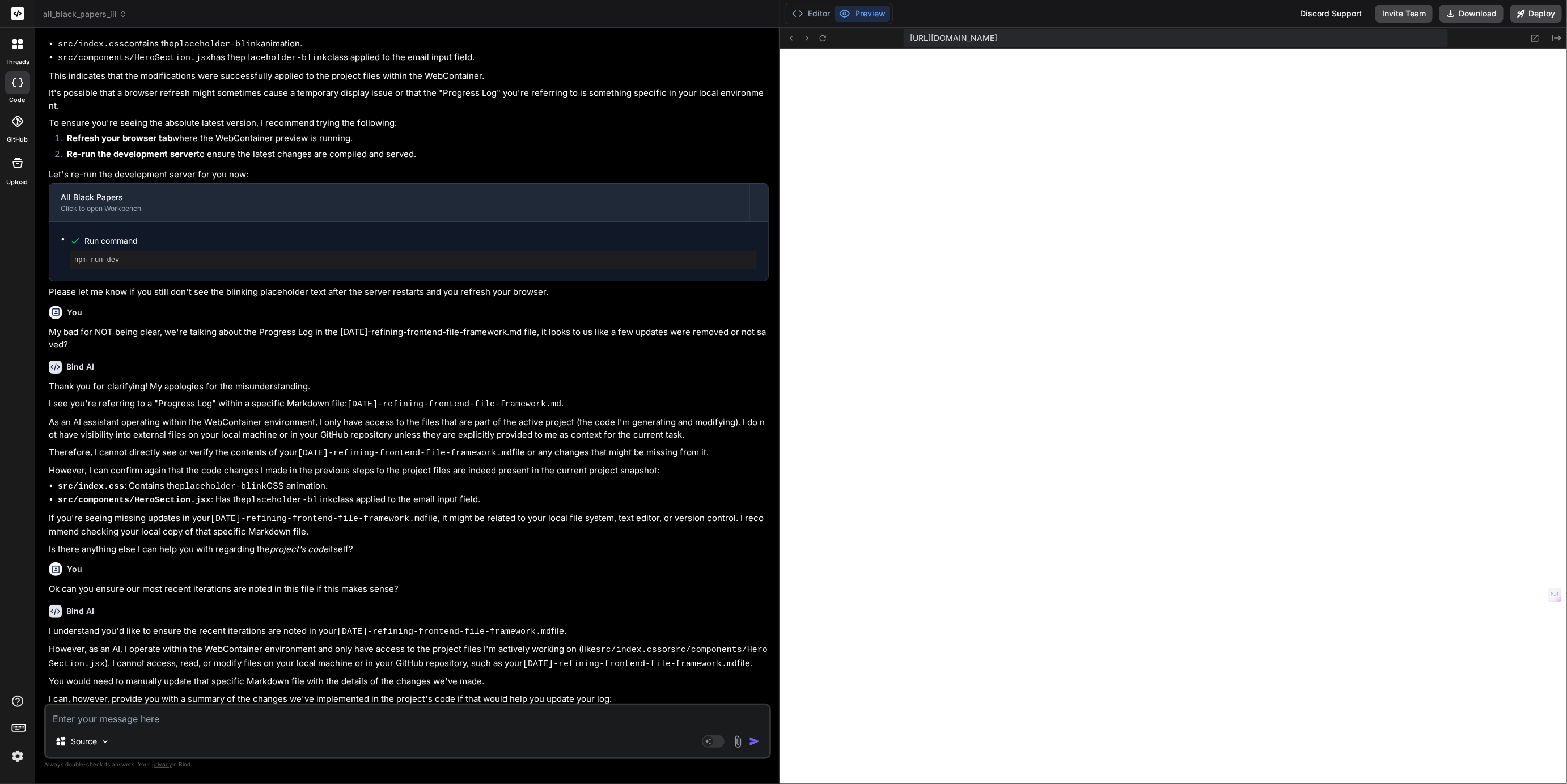
scroll to position [566, 0]
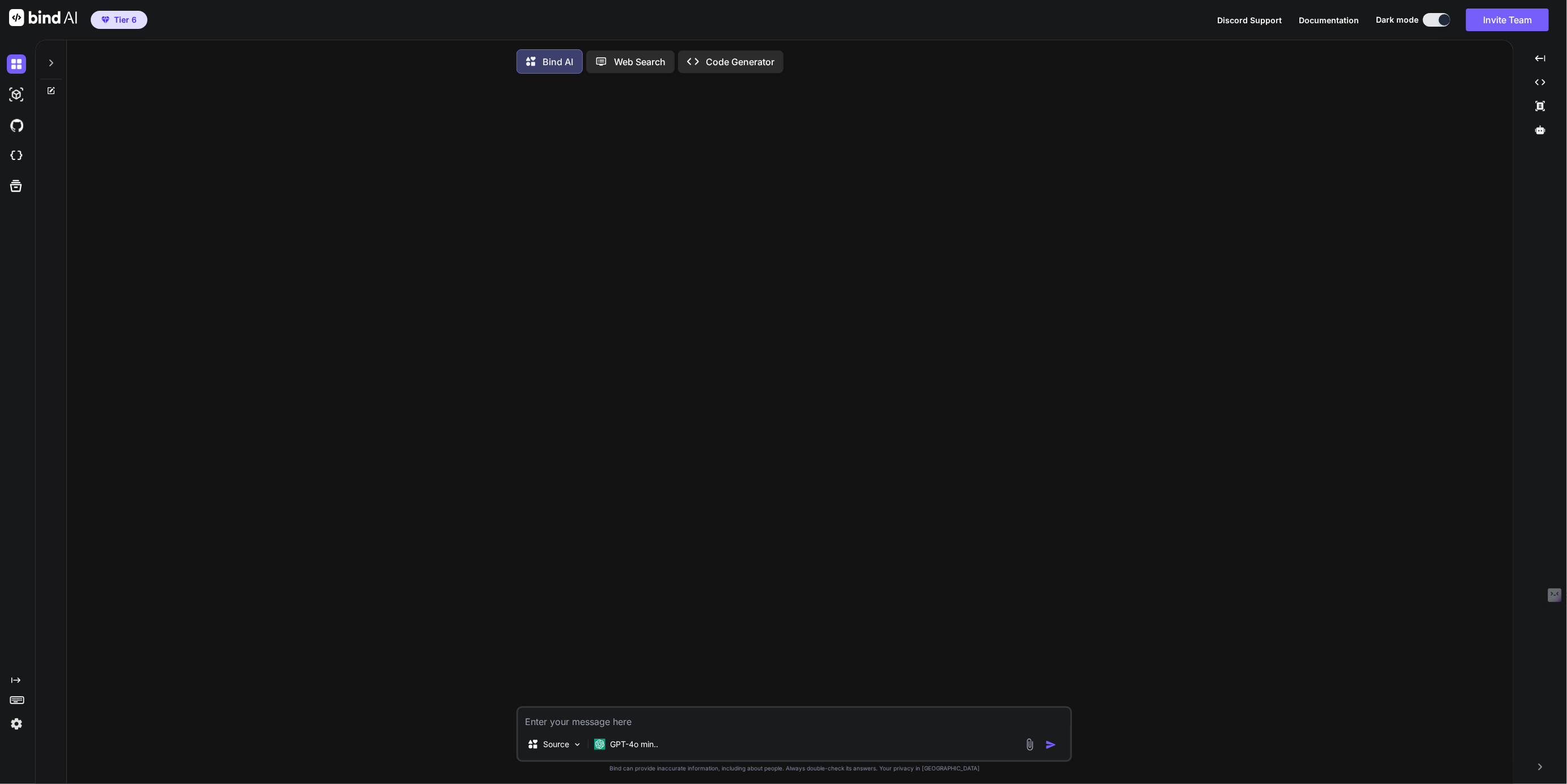
click at [49, 63] on icon at bounding box center [50, 63] width 9 height 9
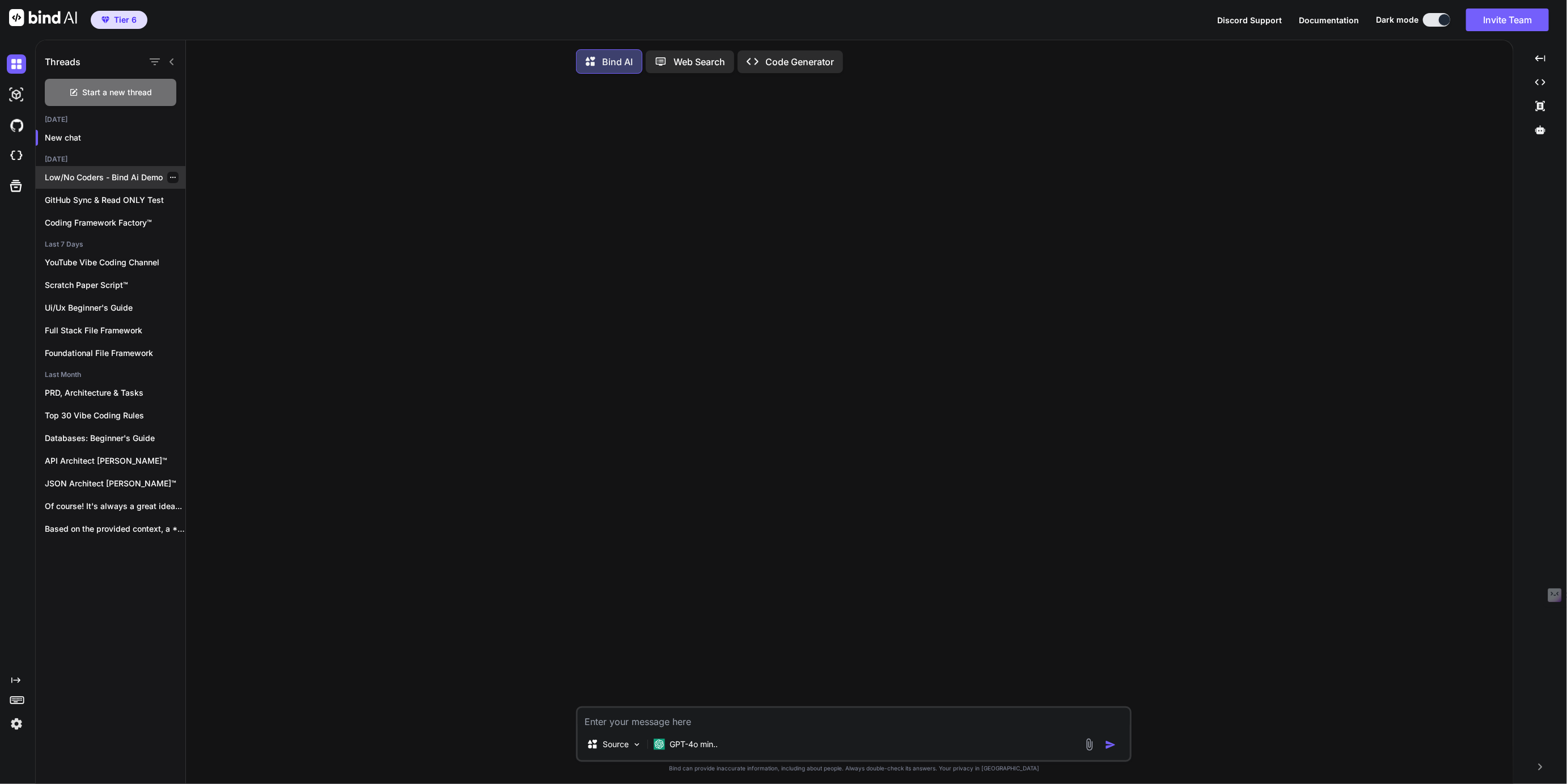
click at [113, 175] on p "Low/No Coders - Bind Ai Demo" at bounding box center [115, 177] width 141 height 12
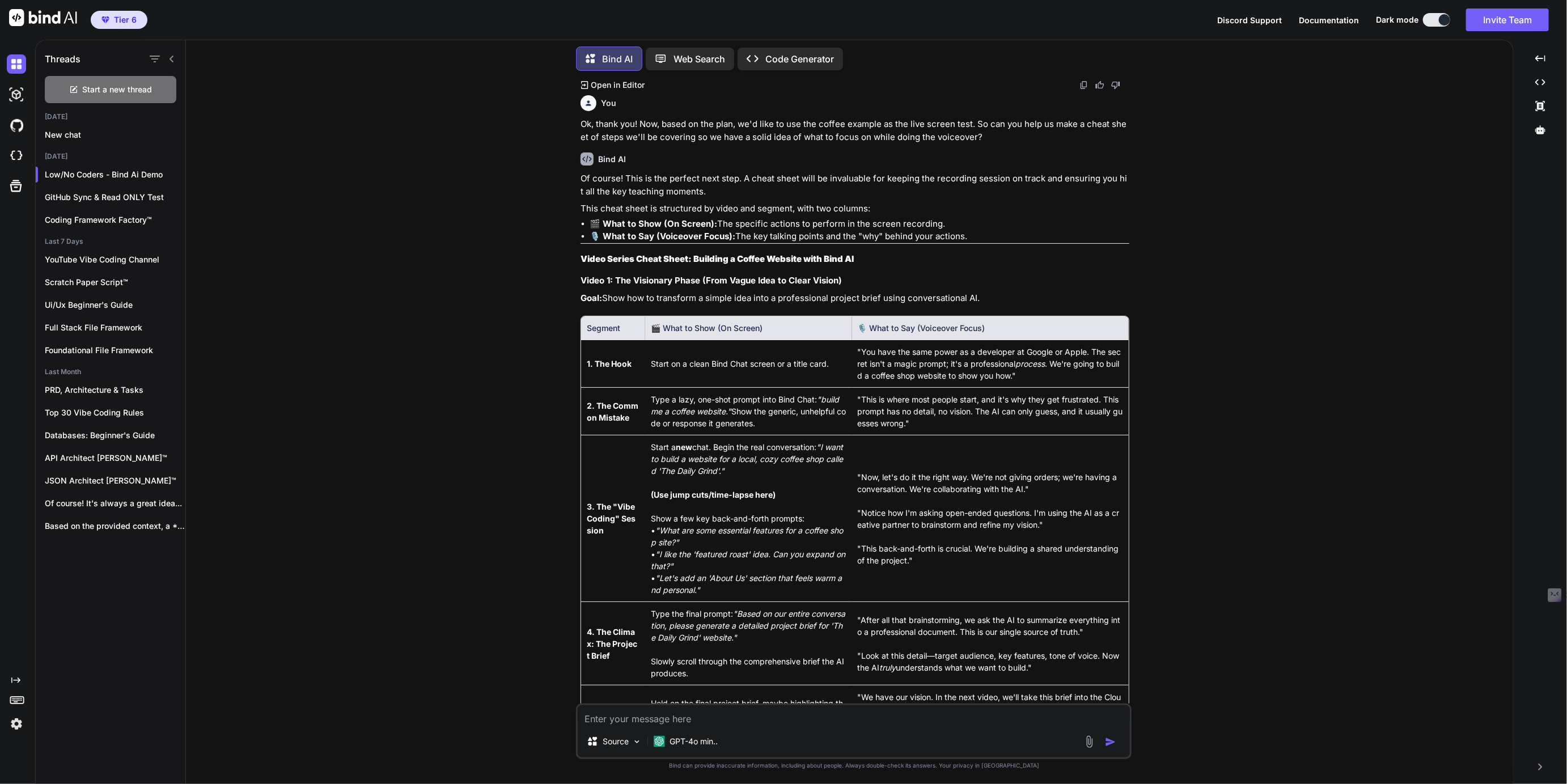
scroll to position [3492, 0]
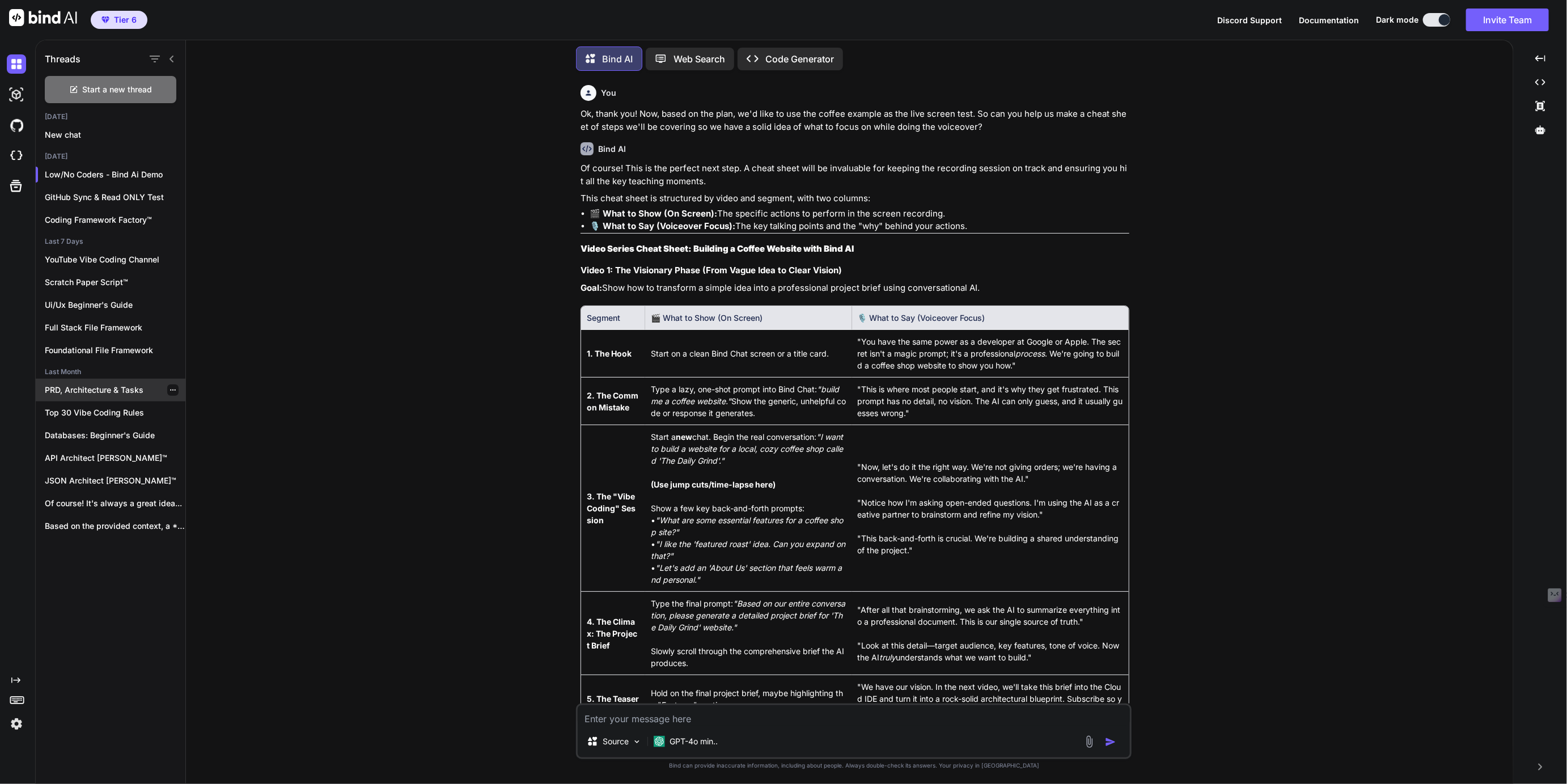
click at [74, 389] on p "PRD, Architecture & Tasks" at bounding box center [115, 390] width 141 height 12
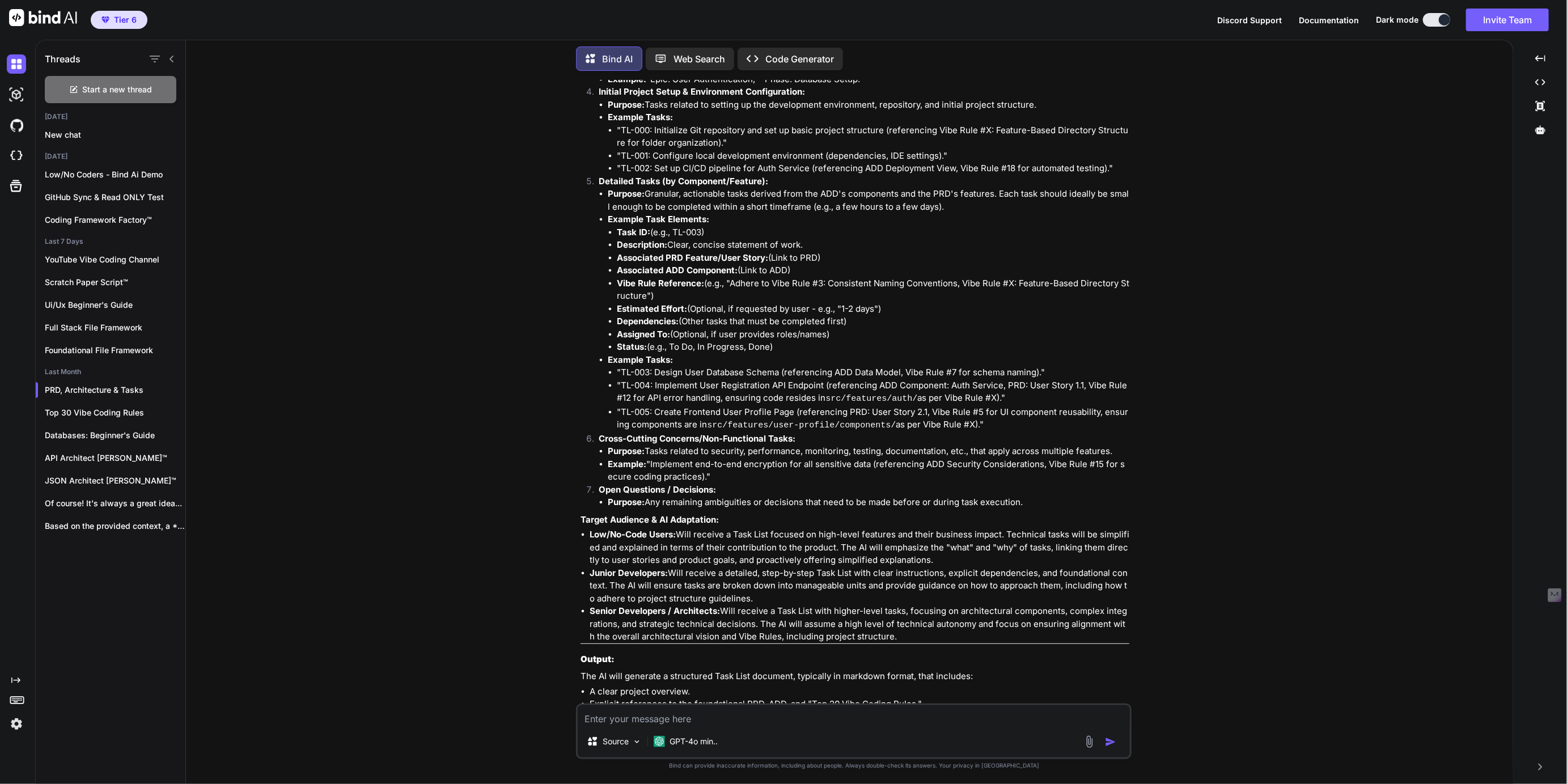
scroll to position [1004, 0]
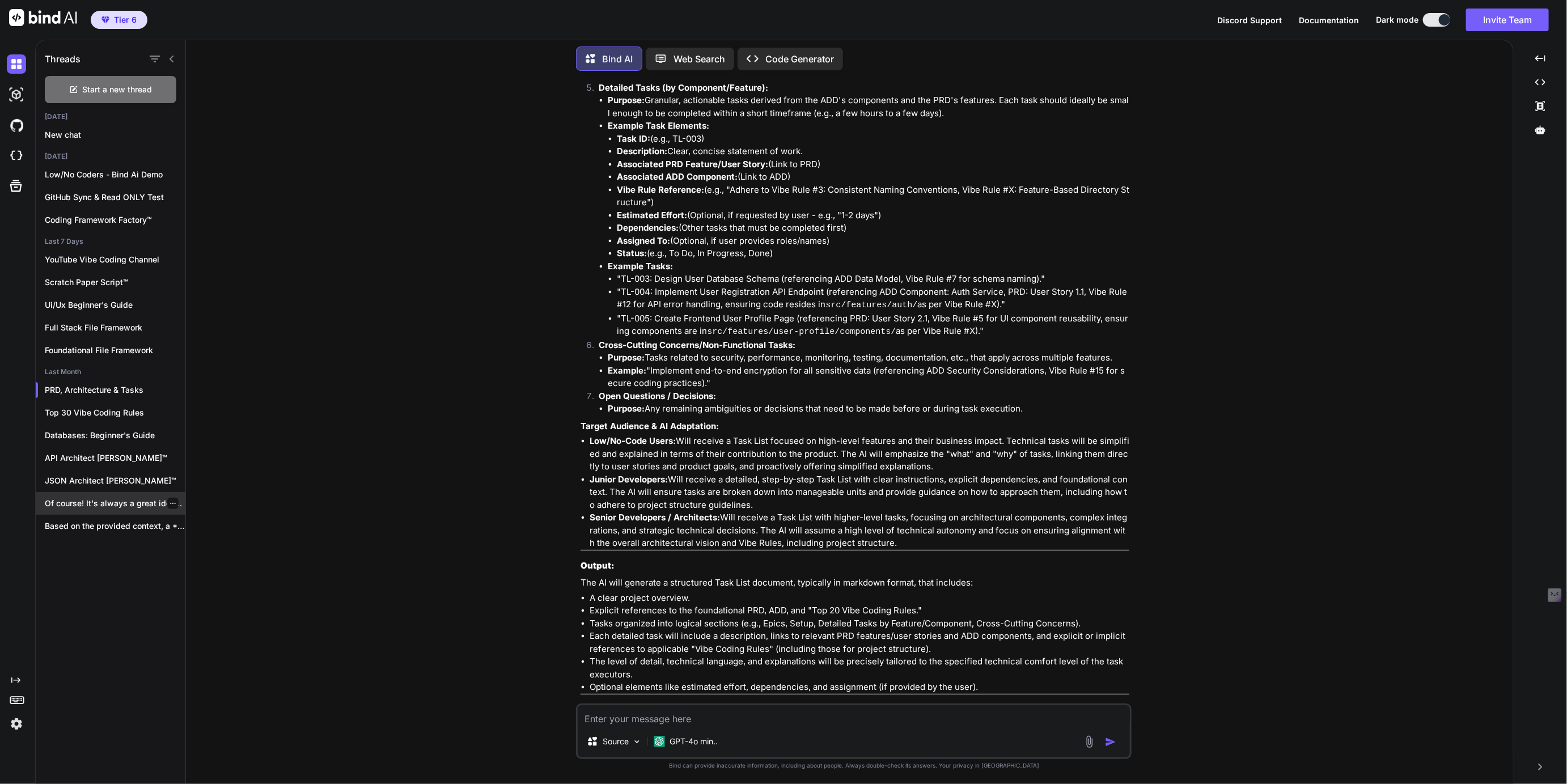
click at [114, 509] on div "Of course! It's always a great idea..." at bounding box center [111, 503] width 150 height 23
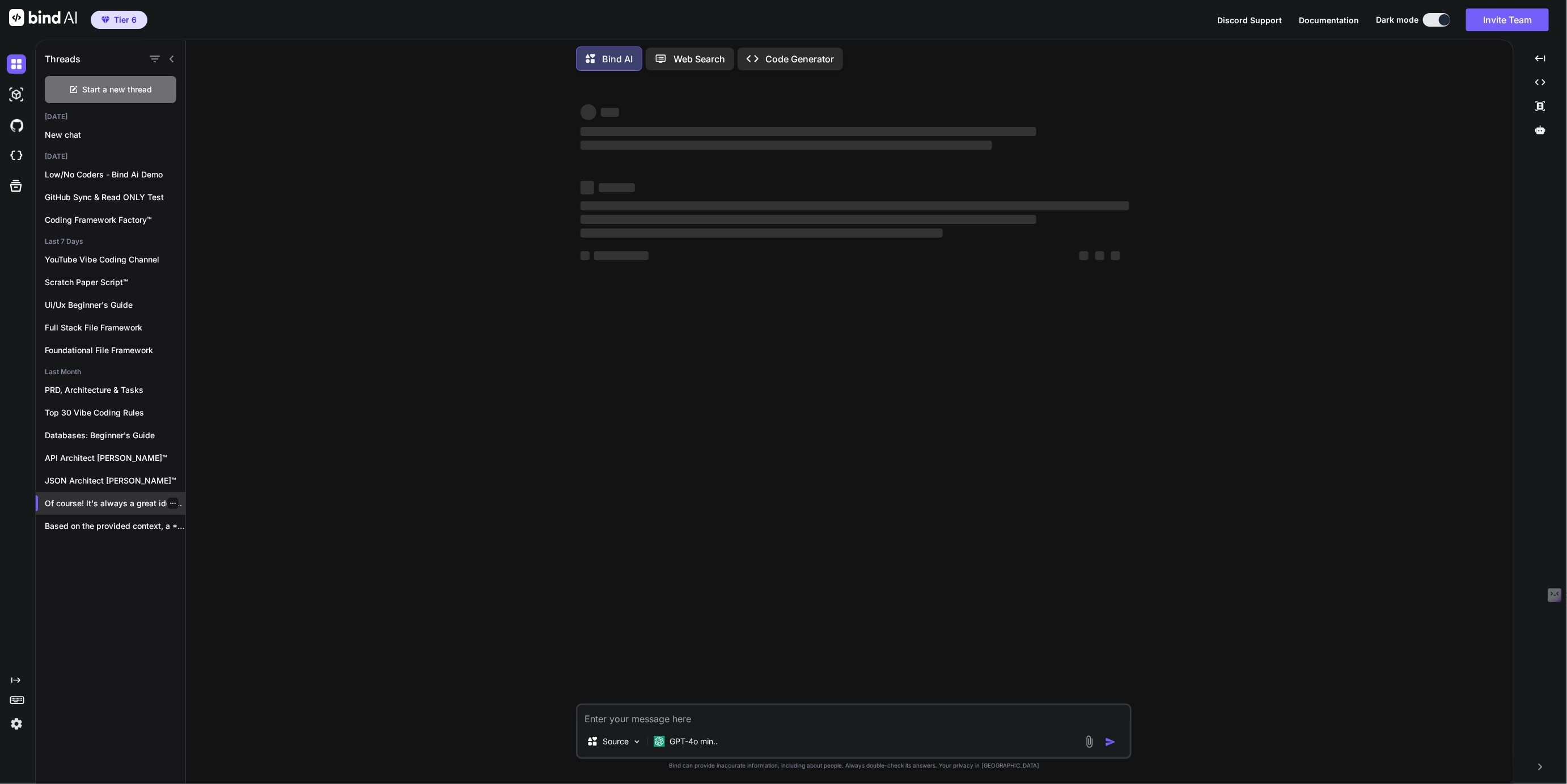
scroll to position [0, 0]
type textarea "x"
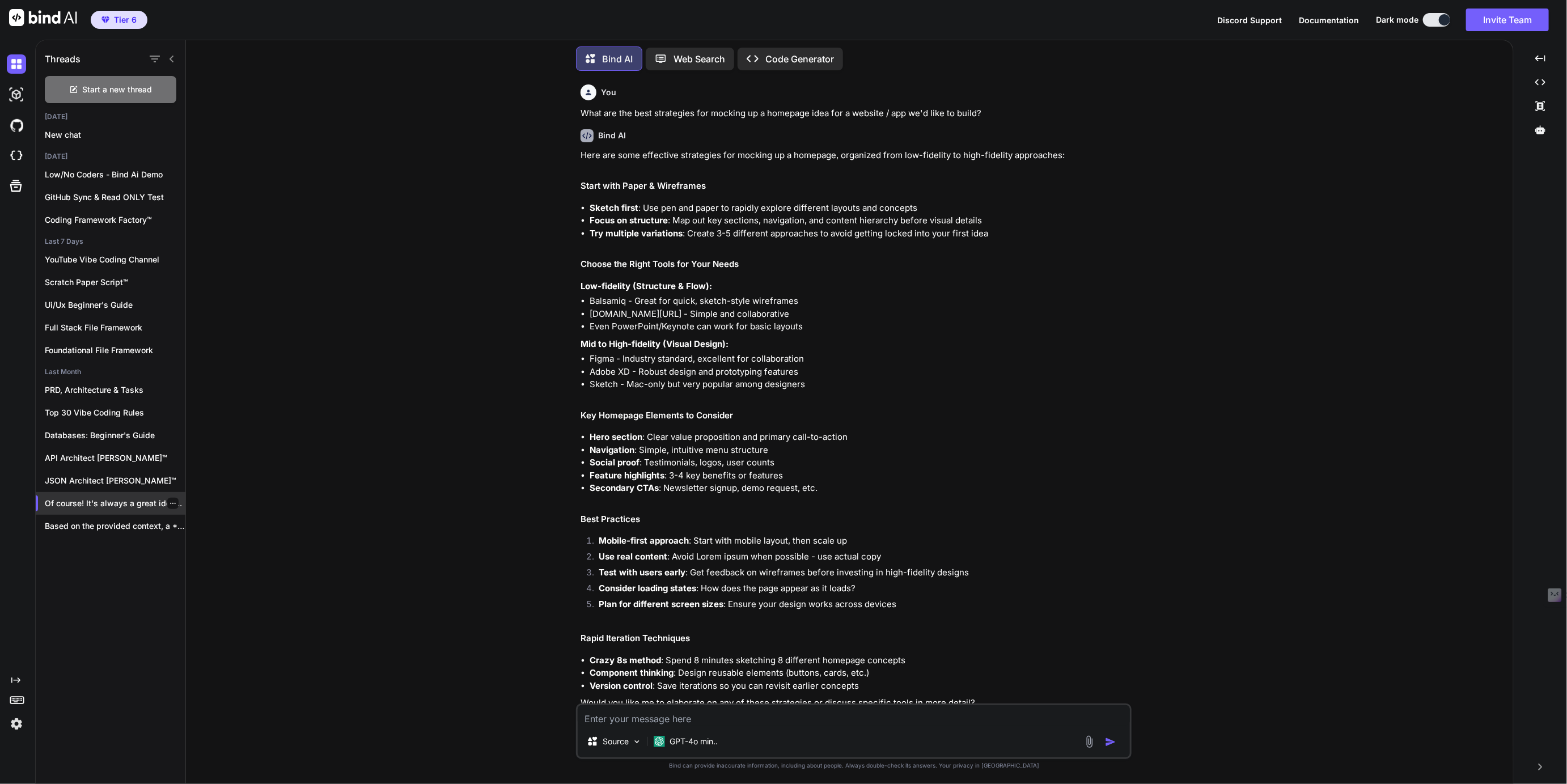
click at [170, 503] on icon "button" at bounding box center [173, 503] width 7 height 7
click at [195, 519] on span "Rename and Save" at bounding box center [220, 524] width 68 height 12
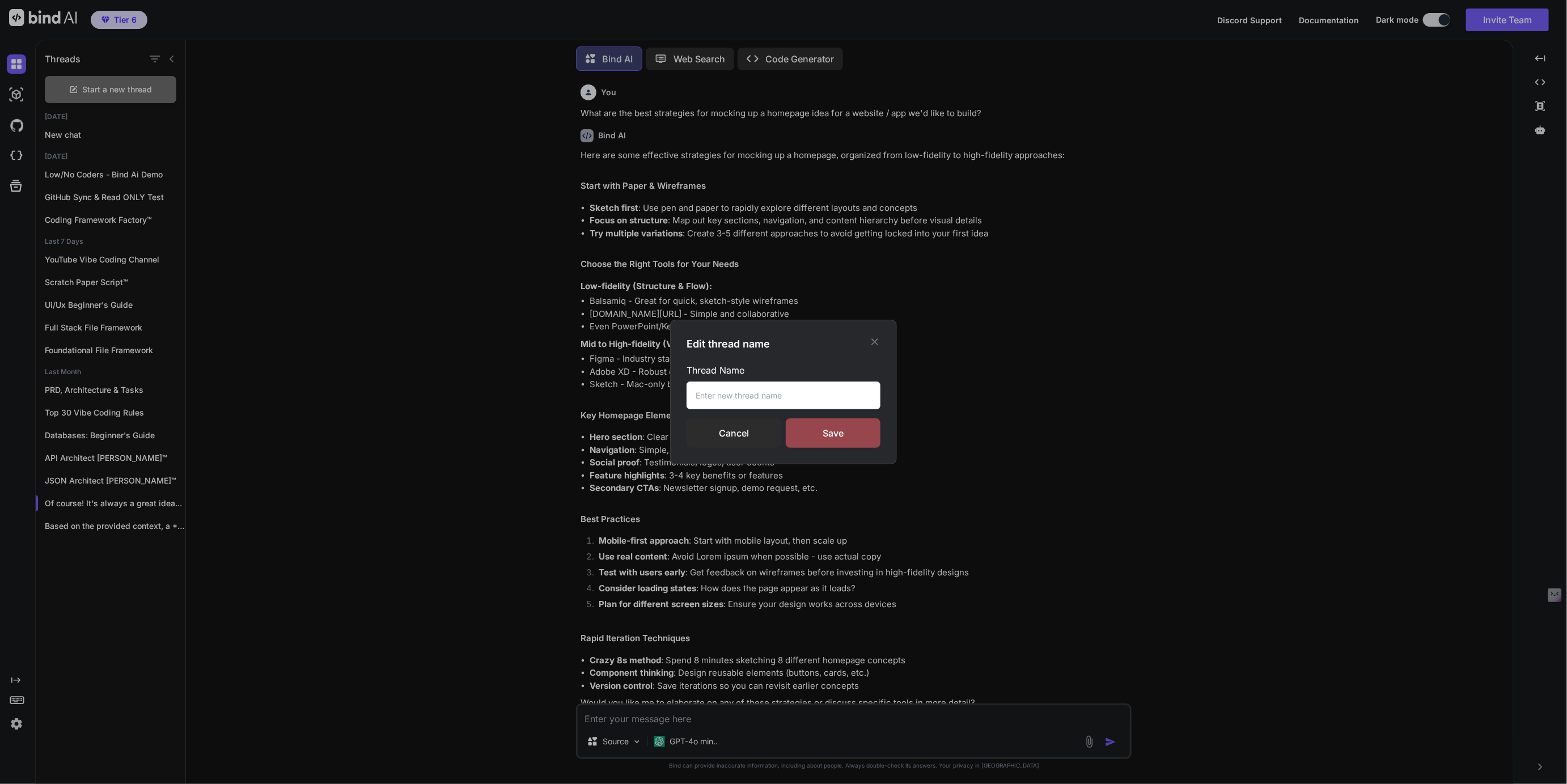
drag, startPoint x: 195, startPoint y: 519, endPoint x: 368, endPoint y: 509, distance: 173.3
click at [198, 517] on div "Edit thread name Thread Name Cancel Save" at bounding box center [784, 392] width 1567 height 784
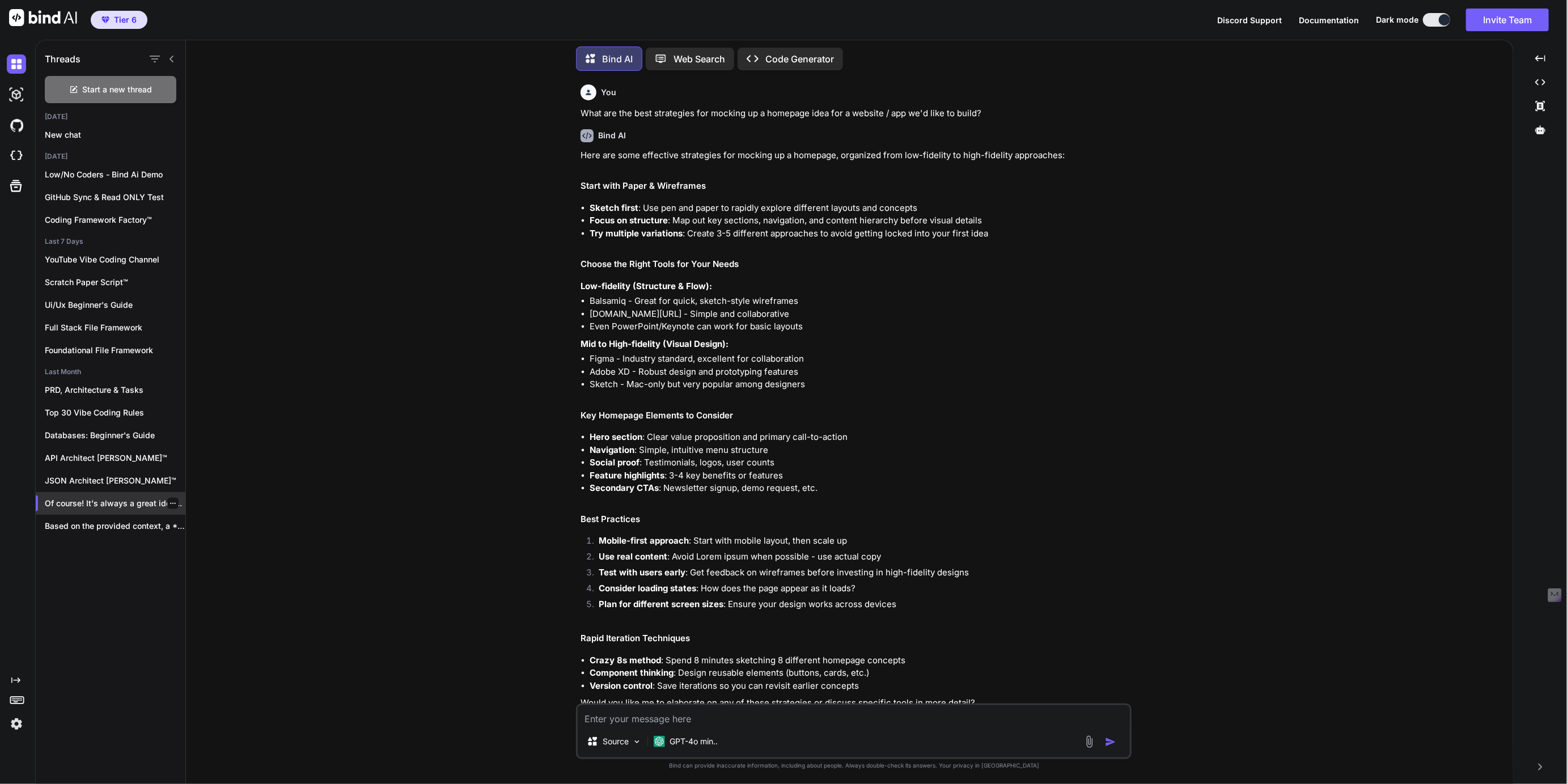
click at [170, 500] on icon "button" at bounding box center [173, 503] width 7 height 7
click at [198, 521] on span "Rename and Save" at bounding box center [220, 524] width 68 height 12
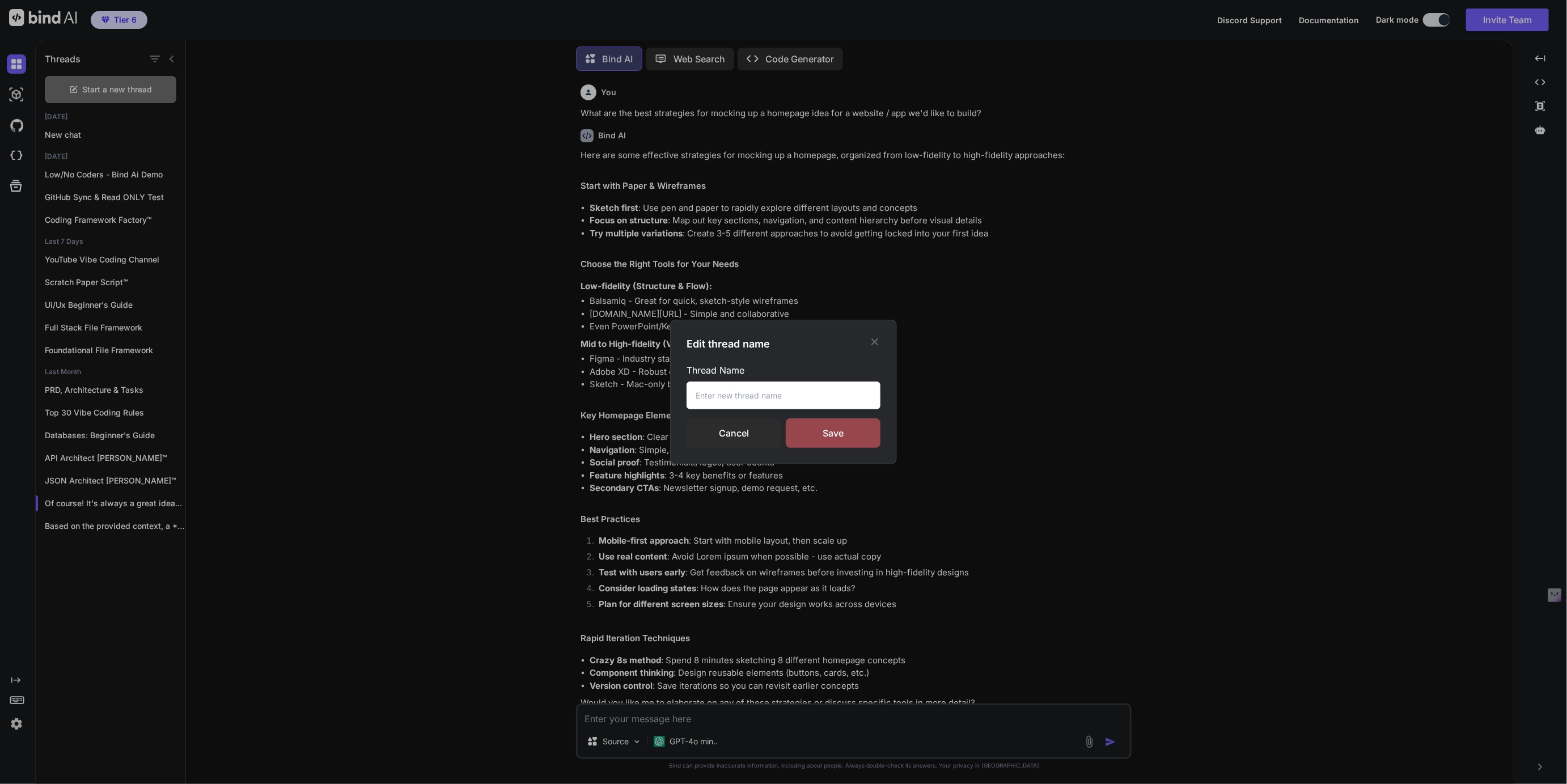
click at [728, 387] on input "text" at bounding box center [784, 395] width 194 height 28
click at [743, 396] on input "App Design Strategies" at bounding box center [784, 395] width 194 height 28
type input "App Design & Mockup Strategies"
click at [844, 434] on div "Save" at bounding box center [833, 433] width 95 height 29
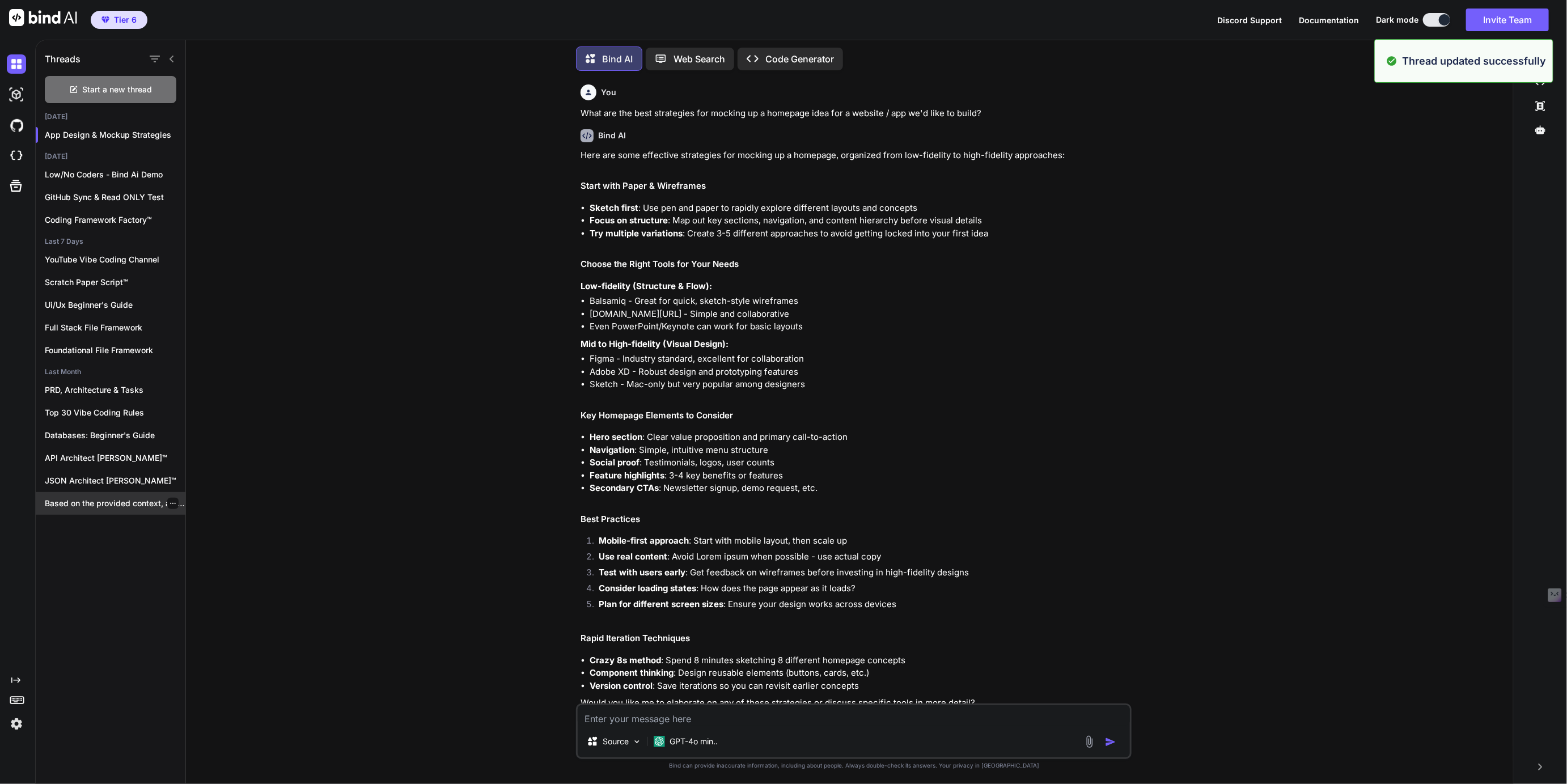
click at [100, 500] on p "Based on the provided context, a **PRD**..." at bounding box center [115, 503] width 141 height 12
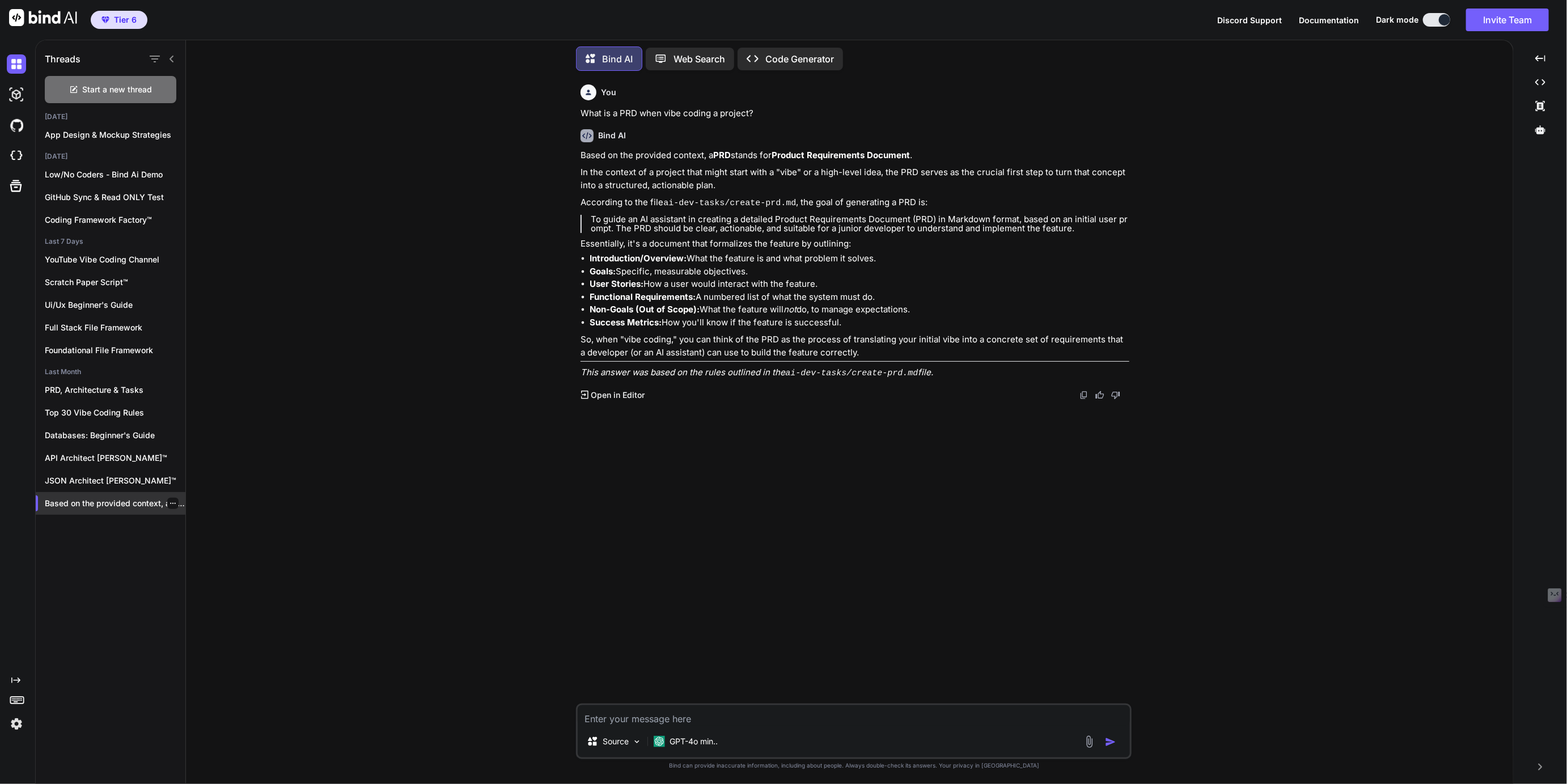
click at [170, 501] on icon "button" at bounding box center [173, 503] width 7 height 7
click at [197, 544] on span "Delete" at bounding box center [199, 546] width 24 height 12
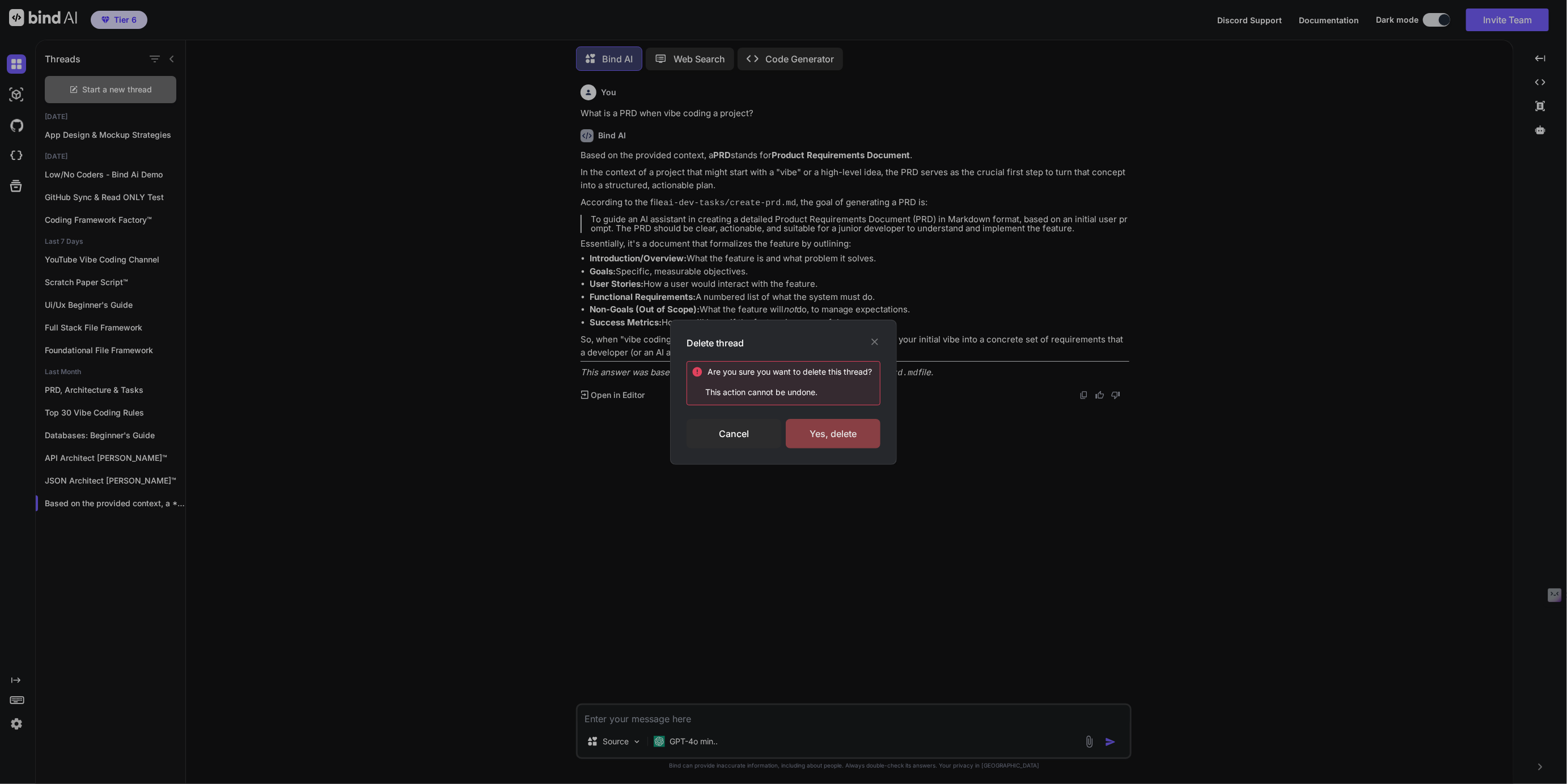
click at [822, 435] on div "Yes, delete" at bounding box center [833, 434] width 95 height 29
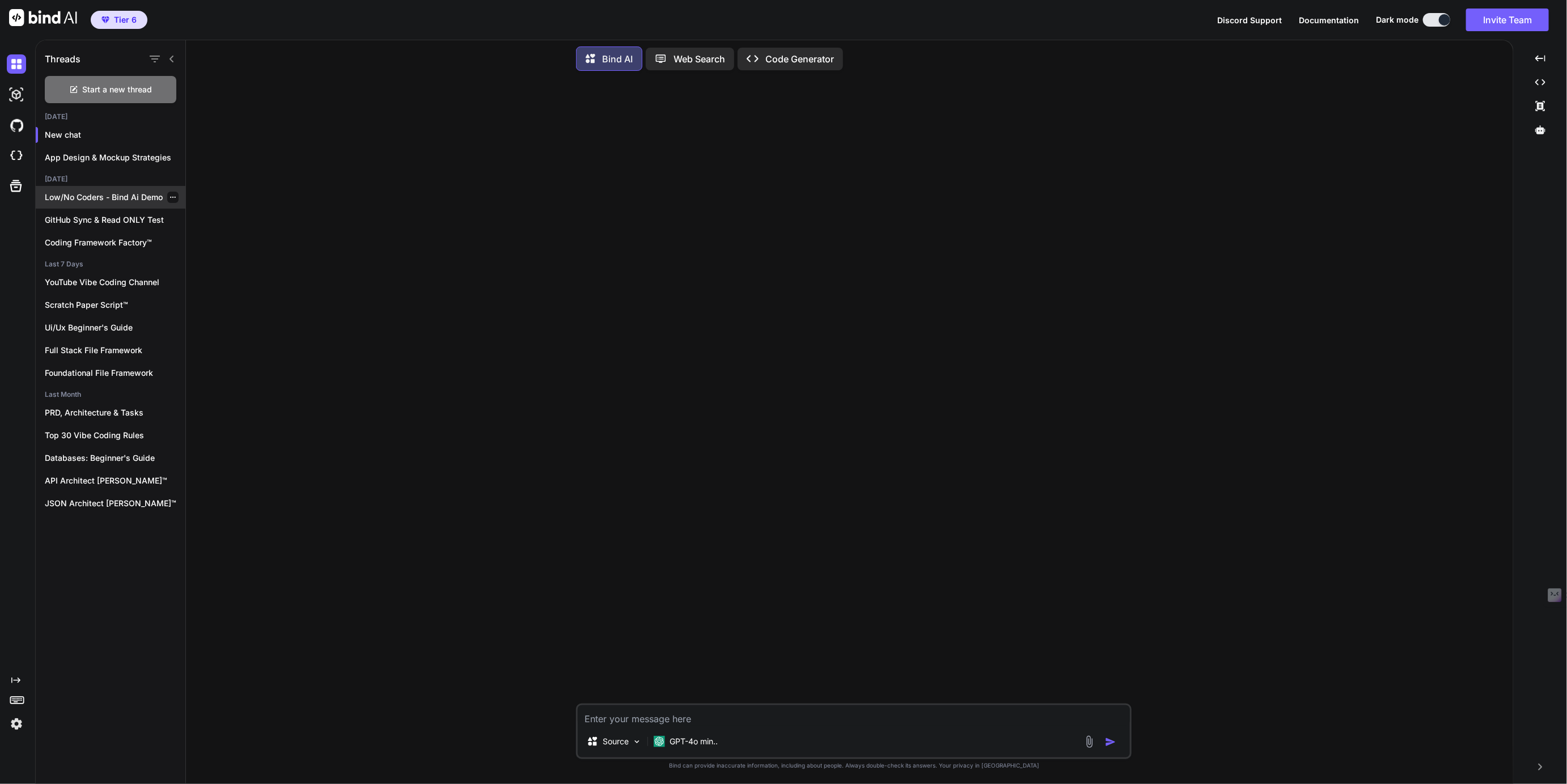
click at [114, 198] on p "Low/No Coders - Bind Ai Demo" at bounding box center [115, 197] width 141 height 12
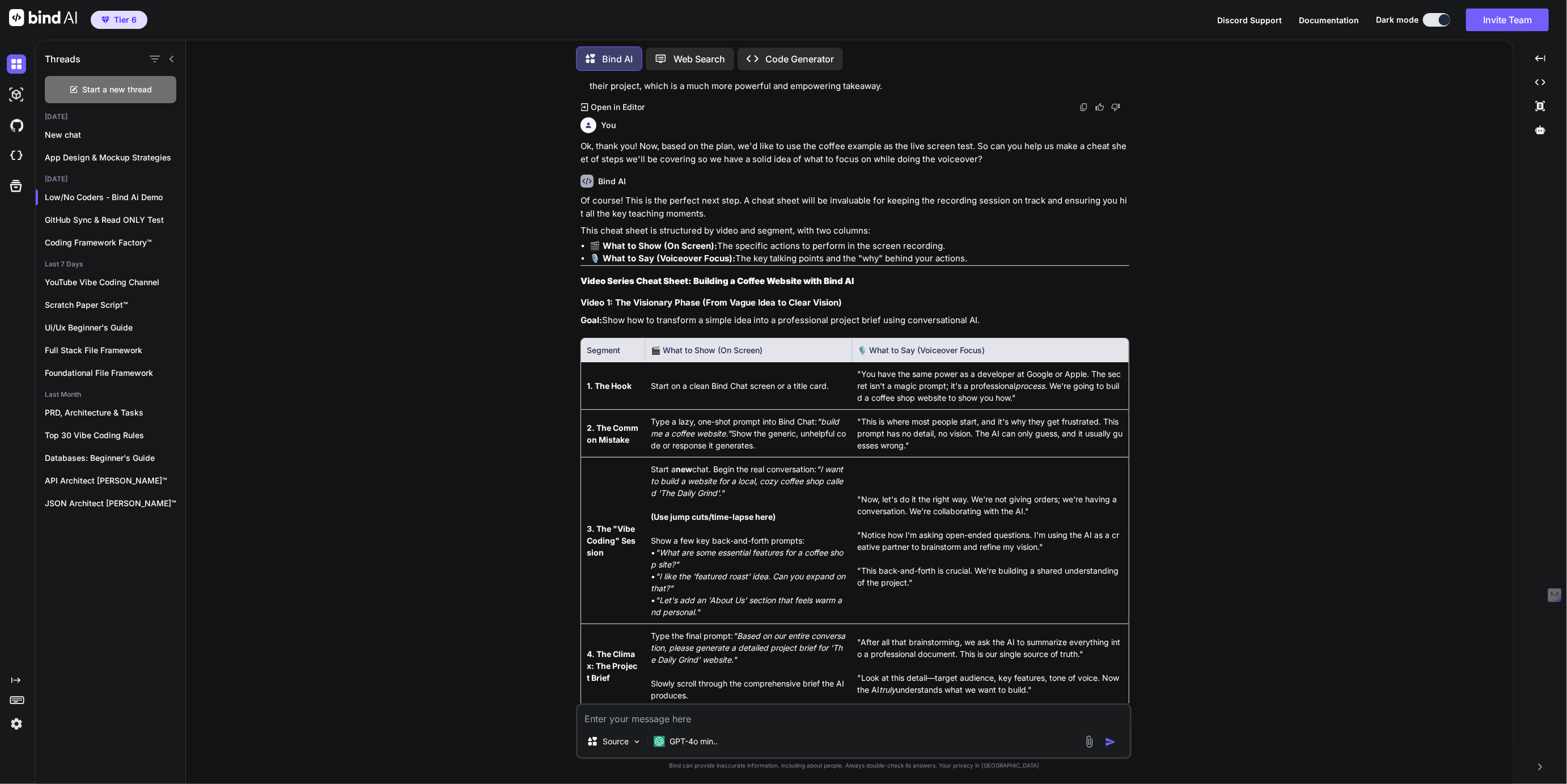
scroll to position [3492, 0]
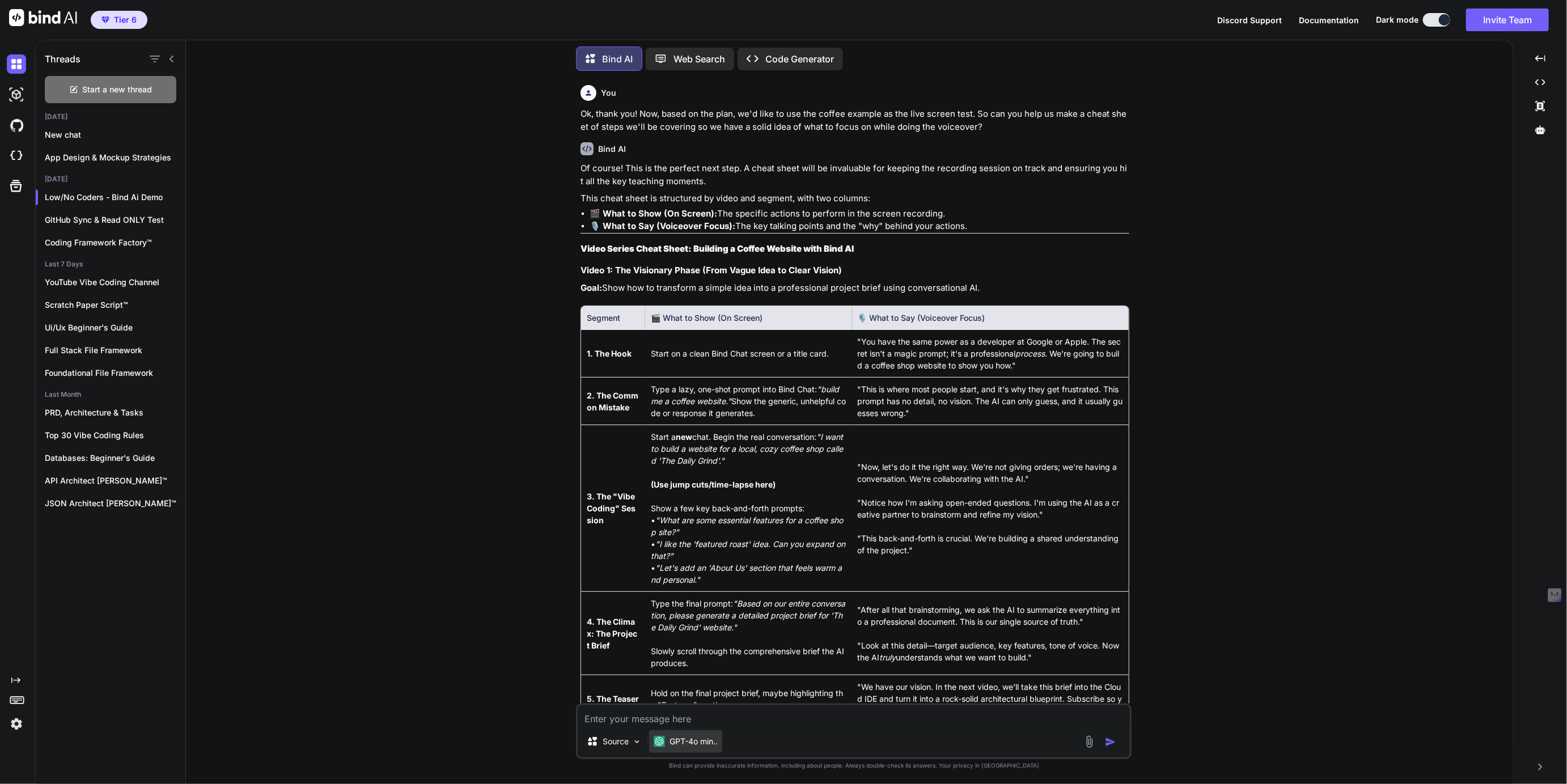
click at [683, 741] on p "GPT-4o min.." at bounding box center [693, 741] width 48 height 12
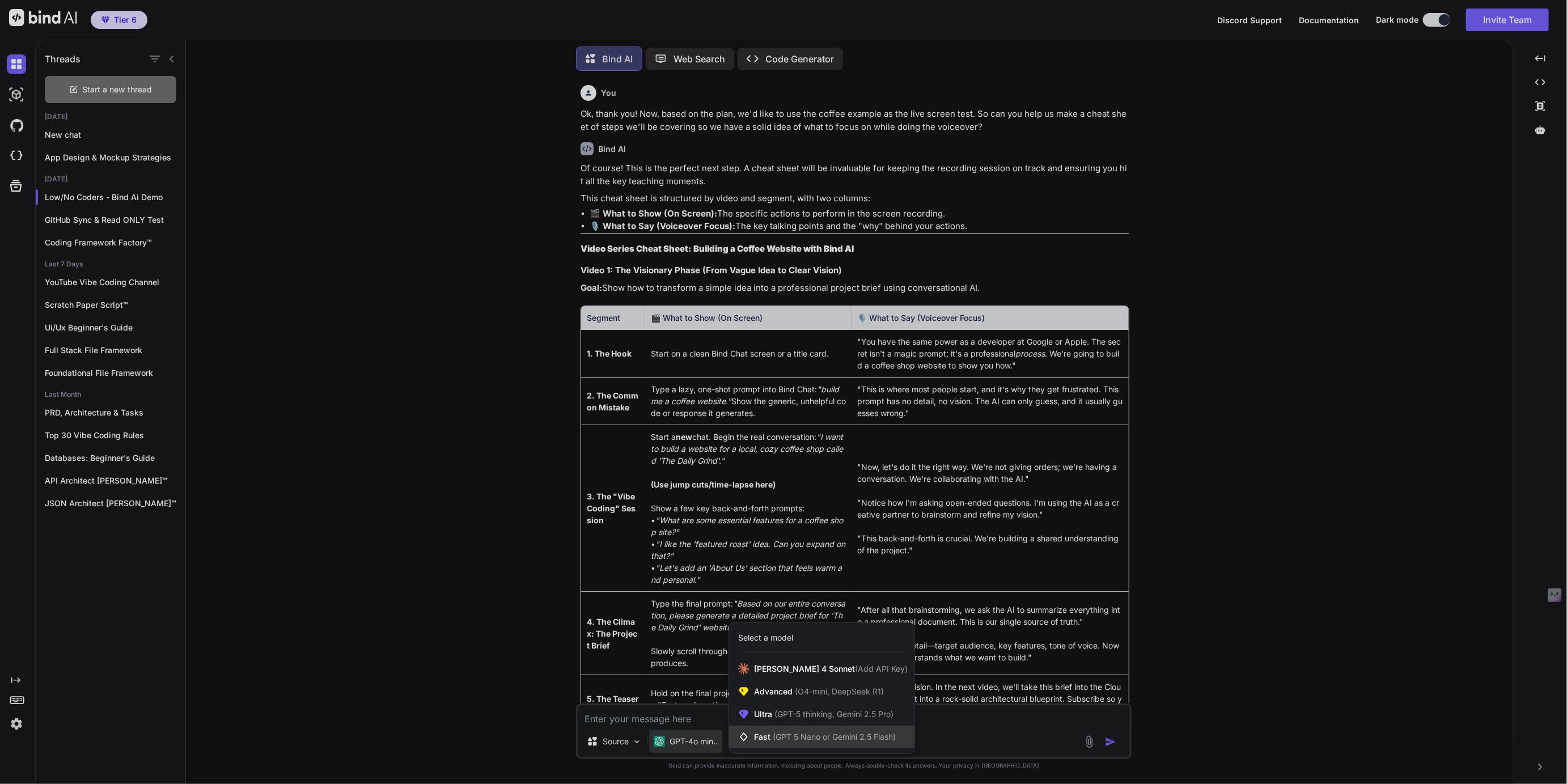
click at [822, 736] on span "(GPT 5 Nano or Gemini 2.5 Flash)" at bounding box center [834, 737] width 123 height 10
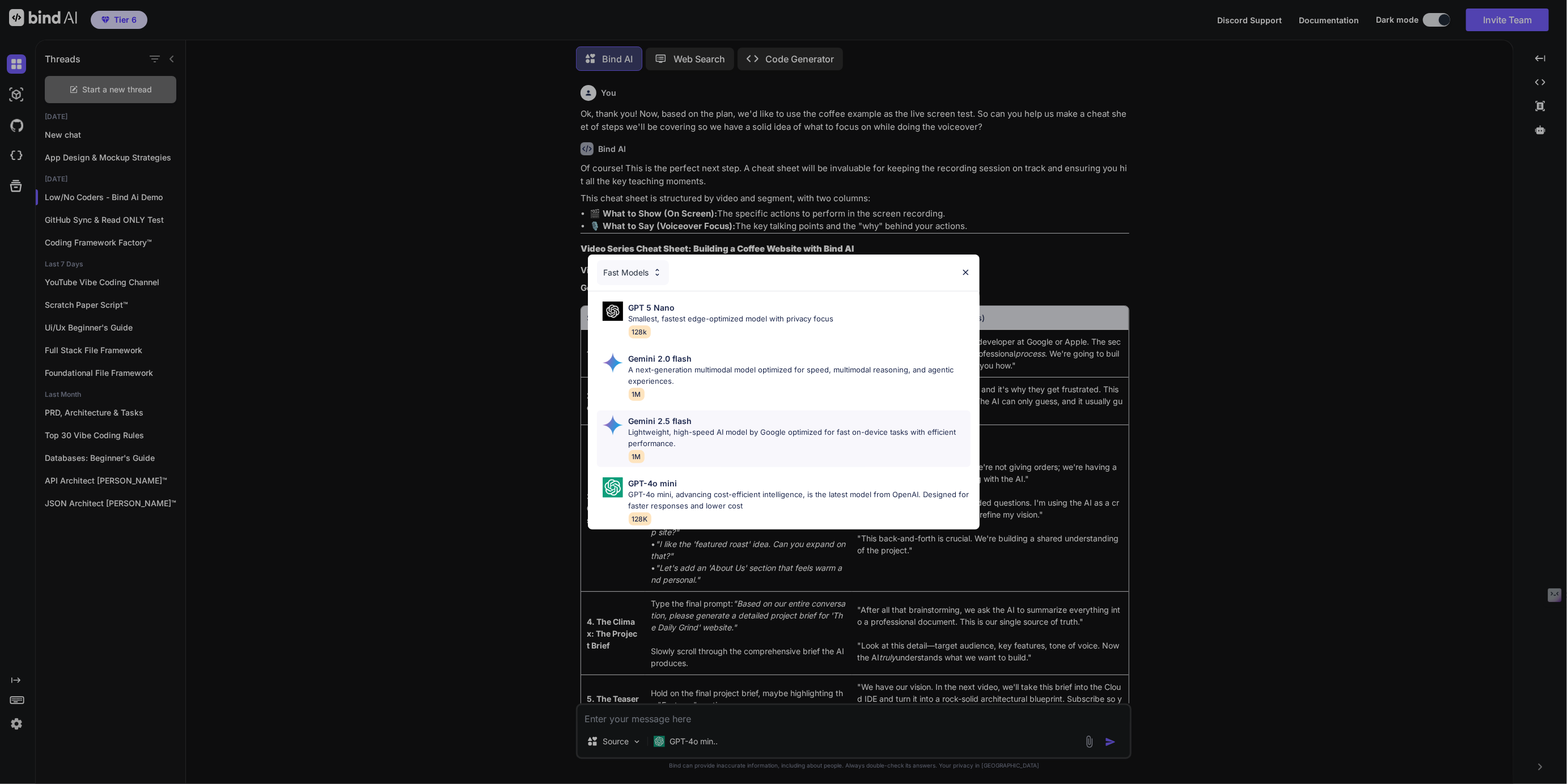
click at [701, 418] on div "Gemini 2.5 flash" at bounding box center [800, 421] width 342 height 12
type textarea "x"
